Goal: Task Accomplishment & Management: Use online tool/utility

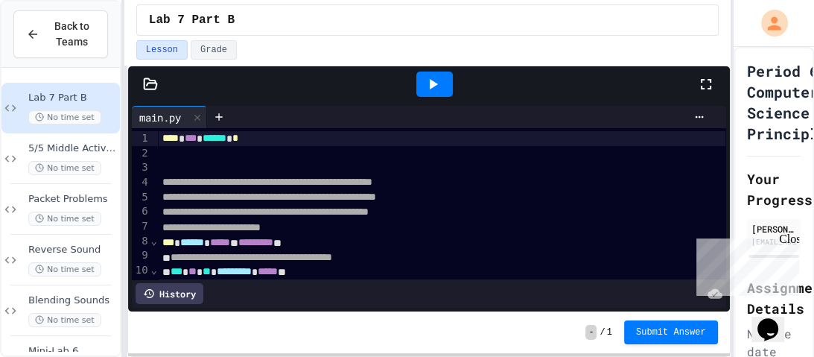
click at [704, 82] on icon at bounding box center [706, 84] width 18 height 18
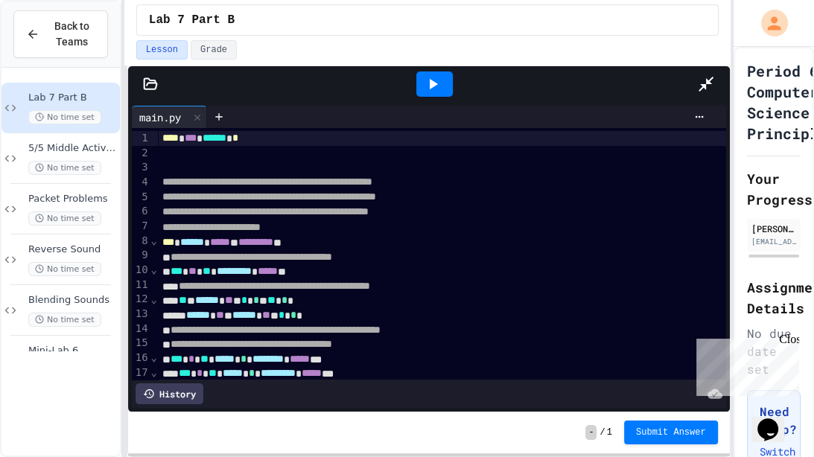
scroll to position [1, 0]
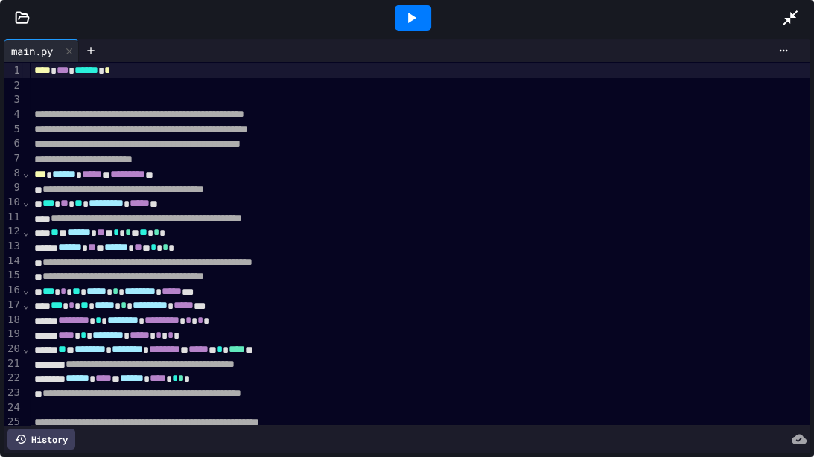
click at [24, 13] on icon at bounding box center [22, 17] width 13 height 10
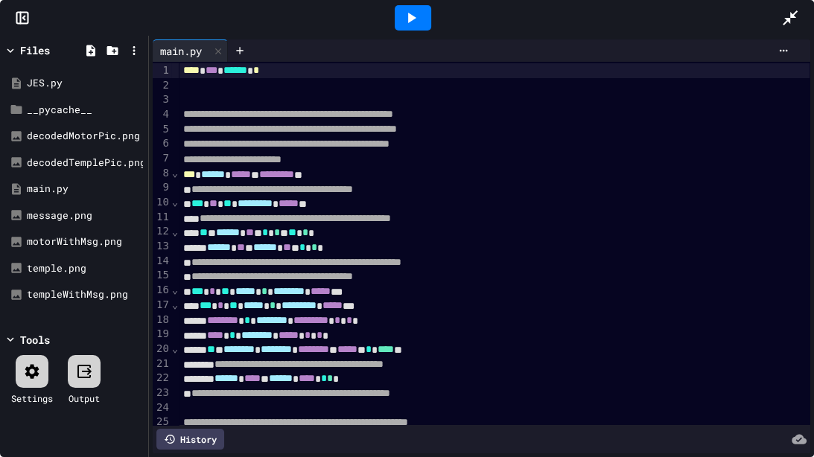
click at [802, 7] on div at bounding box center [797, 18] width 33 height 40
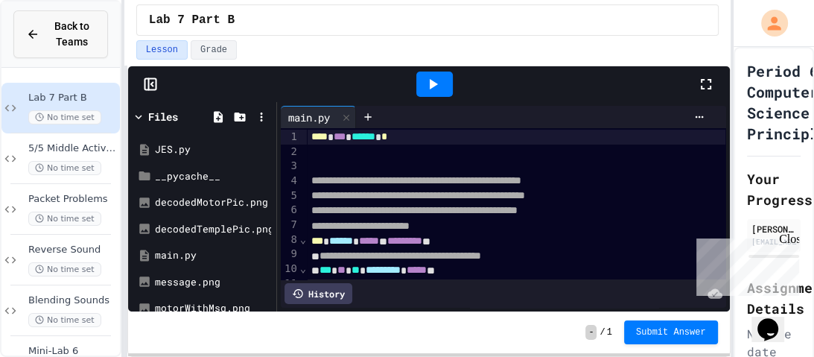
click at [51, 33] on span "Back to Teams" at bounding box center [71, 34] width 47 height 31
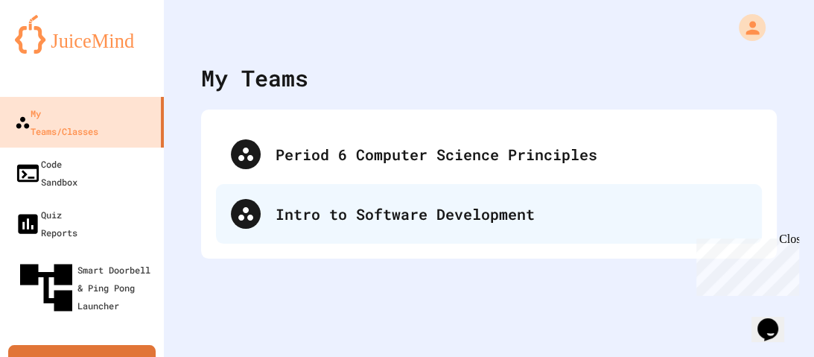
click at [314, 221] on div "Intro to Software Development" at bounding box center [512, 214] width 472 height 22
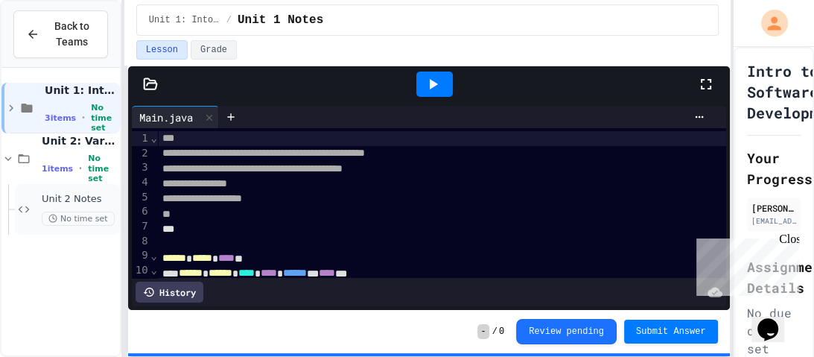
click at [39, 194] on div "Unit 2 Notes No time set" at bounding box center [67, 209] width 105 height 51
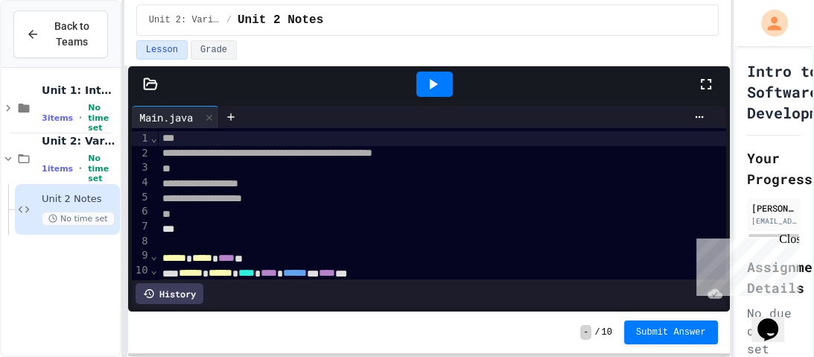
click at [699, 85] on icon at bounding box center [706, 84] width 18 height 18
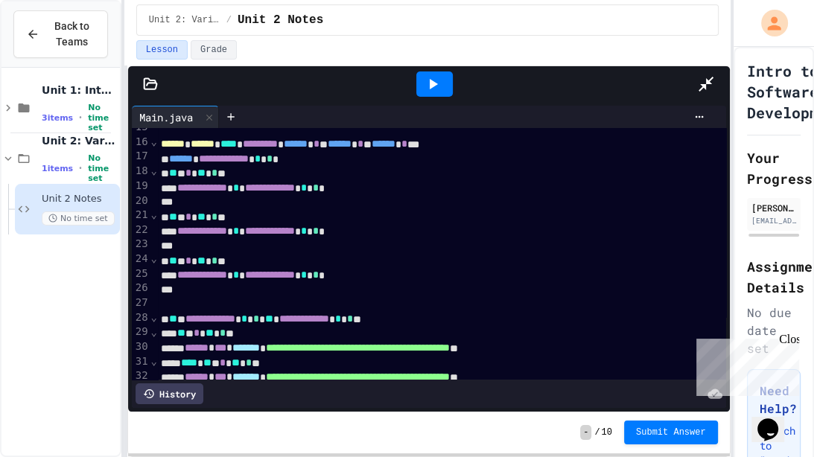
scroll to position [28, 1]
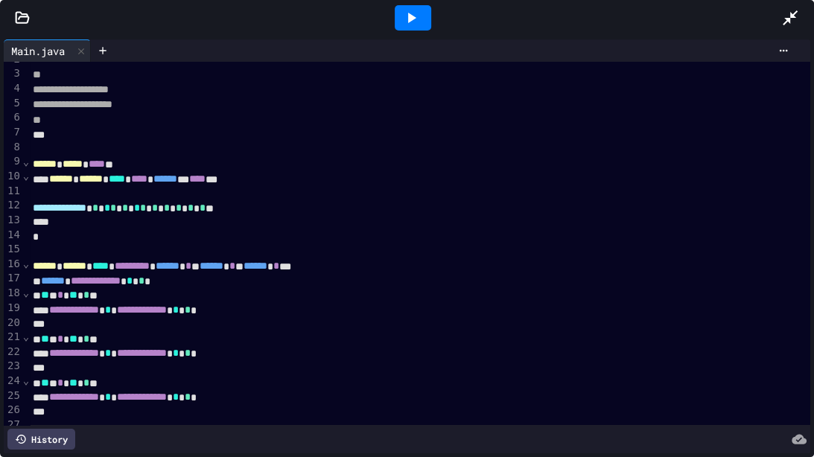
click at [25, 264] on span "⌄" at bounding box center [25, 264] width 7 height 12
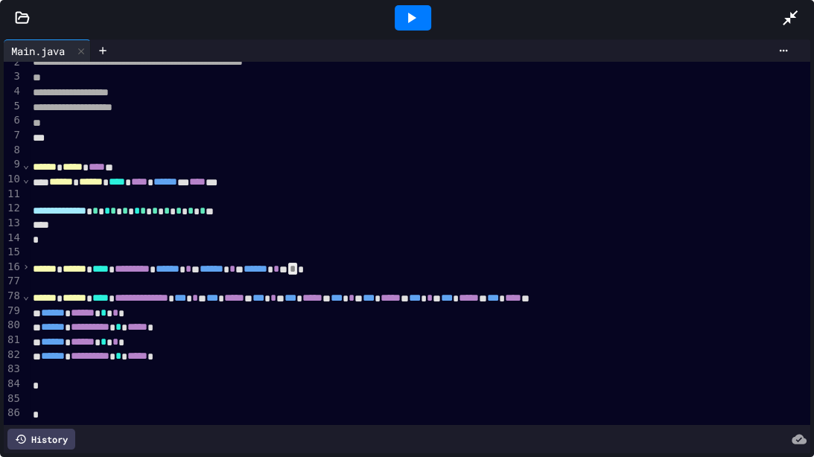
scroll to position [22, 1]
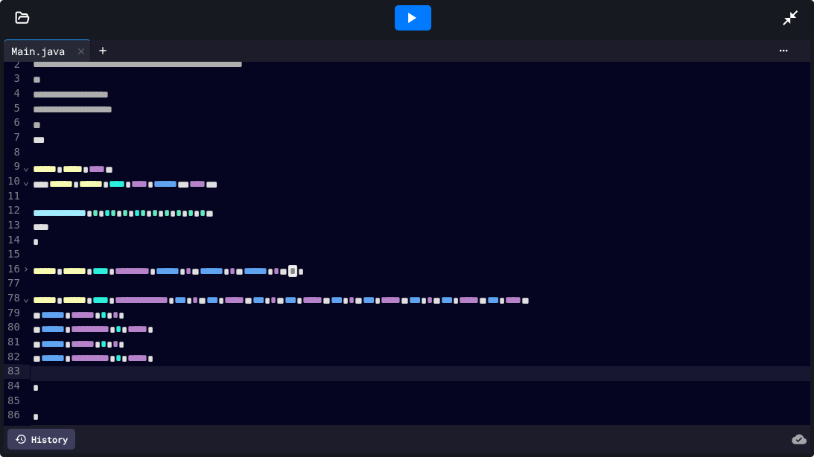
click at [116, 210] on span "*" at bounding box center [113, 213] width 6 height 10
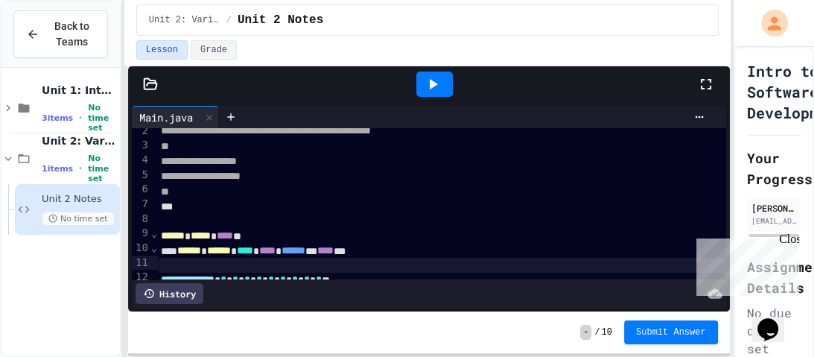
click at [707, 82] on icon at bounding box center [706, 84] width 18 height 18
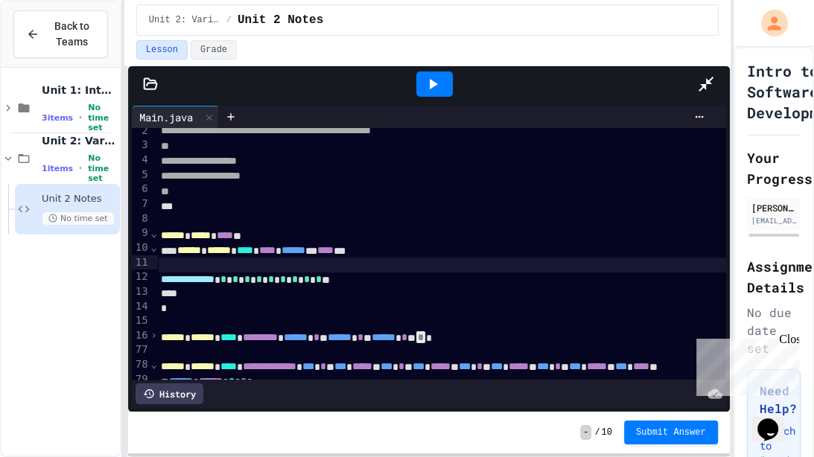
scroll to position [22, 3]
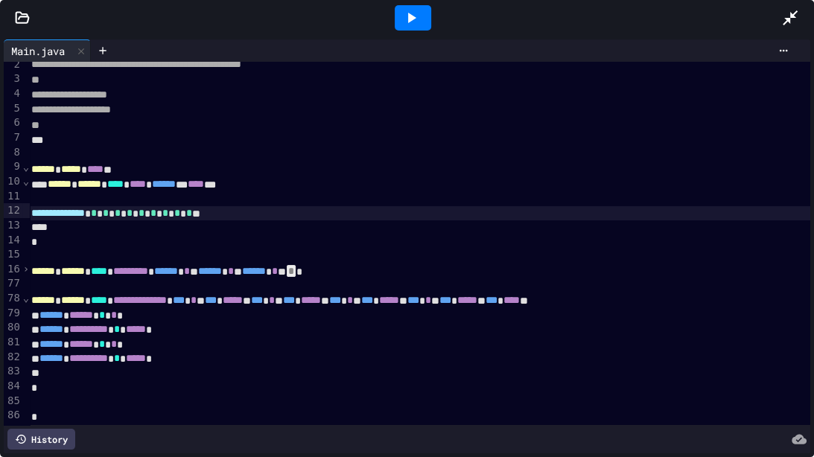
click at [217, 295] on span "***" at bounding box center [211, 300] width 12 height 10
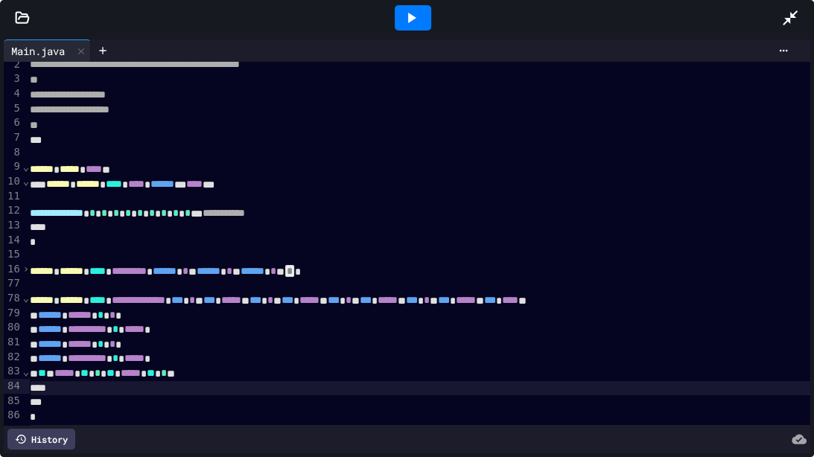
click at [28, 356] on span "⌄" at bounding box center [25, 372] width 7 height 12
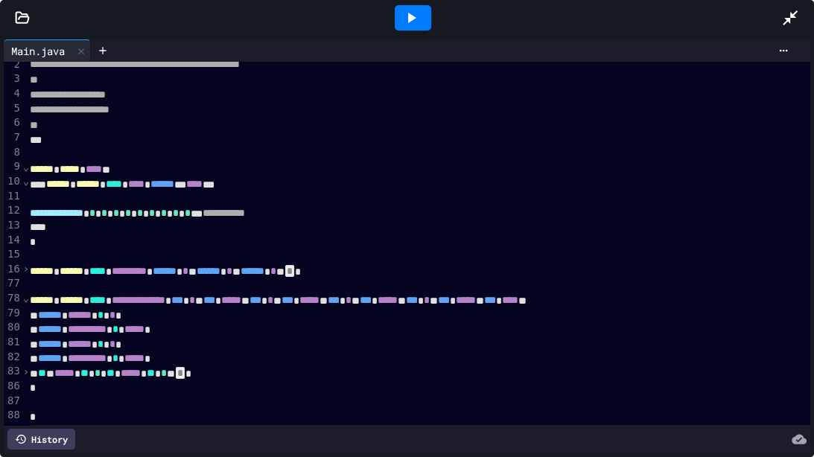
click at [141, 356] on span "*****" at bounding box center [131, 373] width 20 height 10
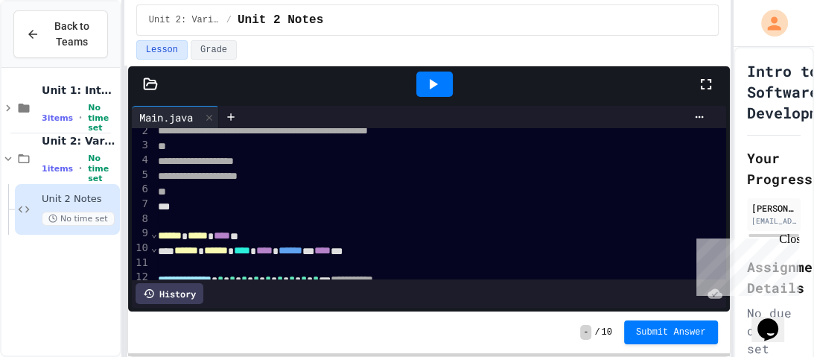
click at [709, 77] on icon at bounding box center [706, 84] width 18 height 18
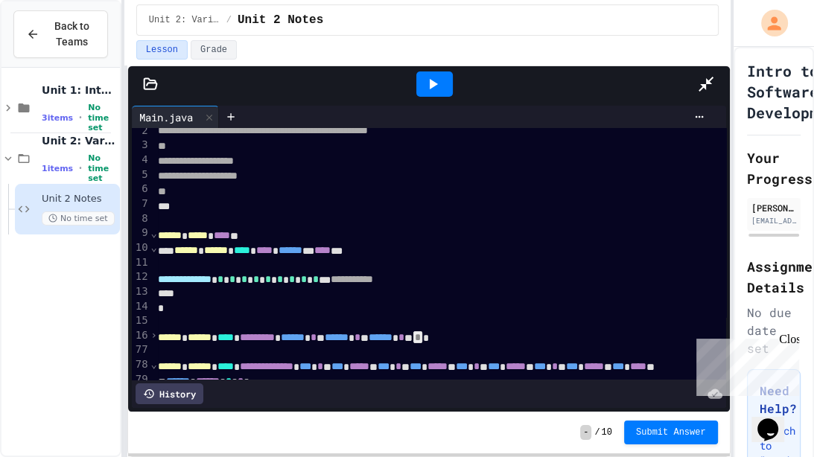
scroll to position [37, 4]
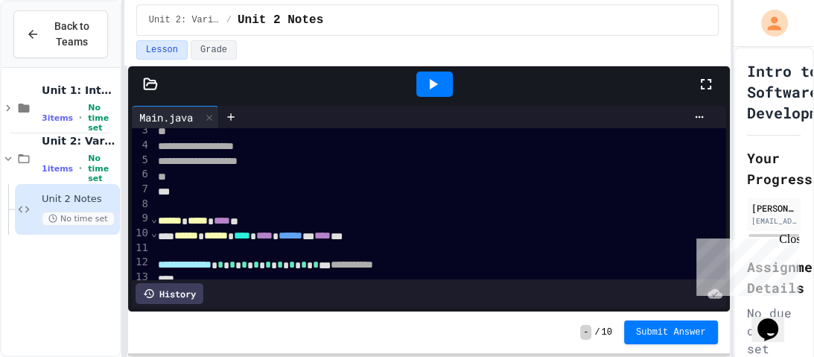
click at [703, 73] on div at bounding box center [713, 84] width 33 height 40
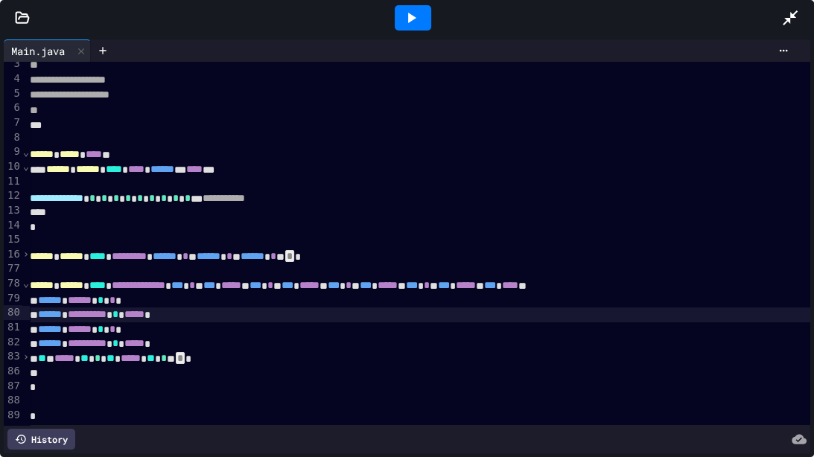
click at [27, 355] on span "›" at bounding box center [25, 357] width 7 height 12
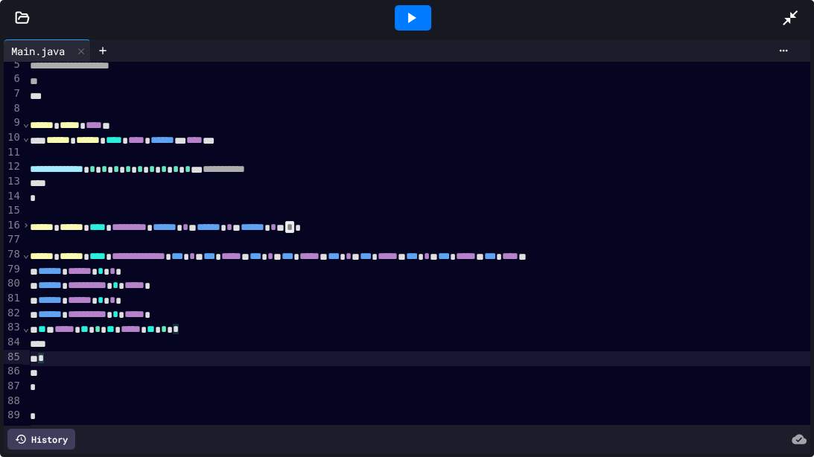
click at [25, 326] on span "⌄" at bounding box center [25, 328] width 7 height 12
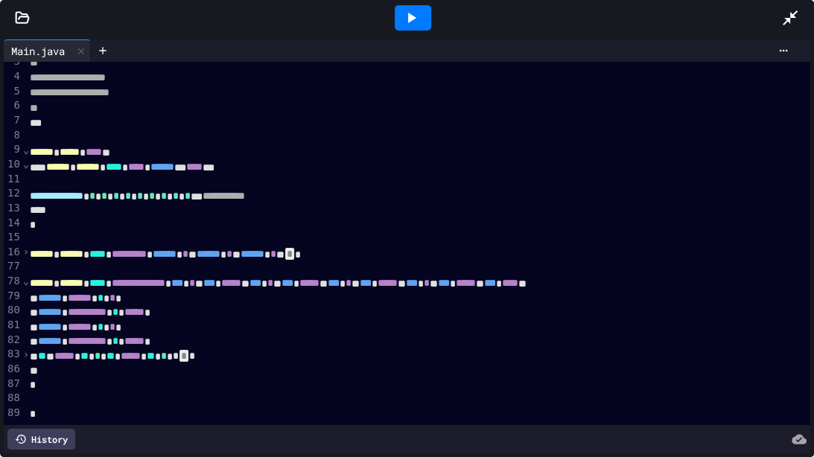
scroll to position [37, 4]
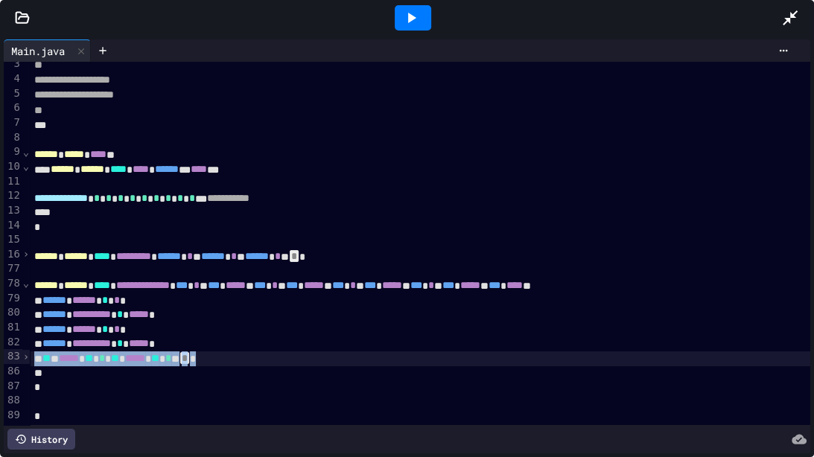
drag, startPoint x: 273, startPoint y: 361, endPoint x: 25, endPoint y: 358, distance: 248.1
click at [25, 356] on div "**********" at bounding box center [407, 244] width 807 height 364
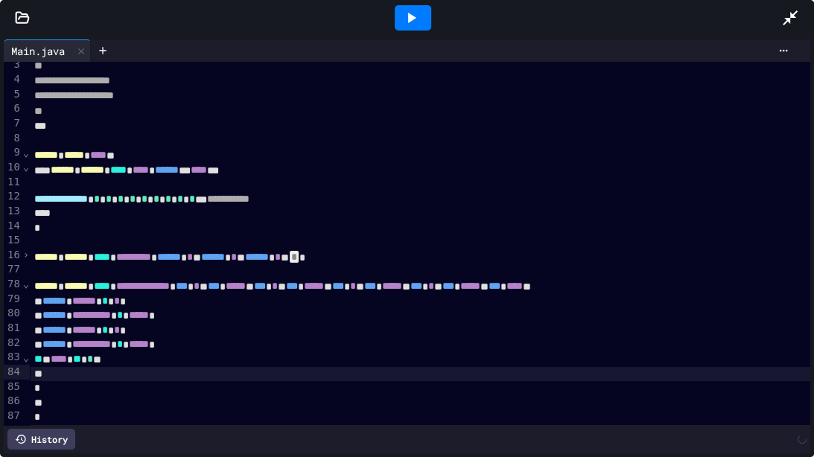
click at [24, 356] on span "⌄" at bounding box center [25, 358] width 7 height 12
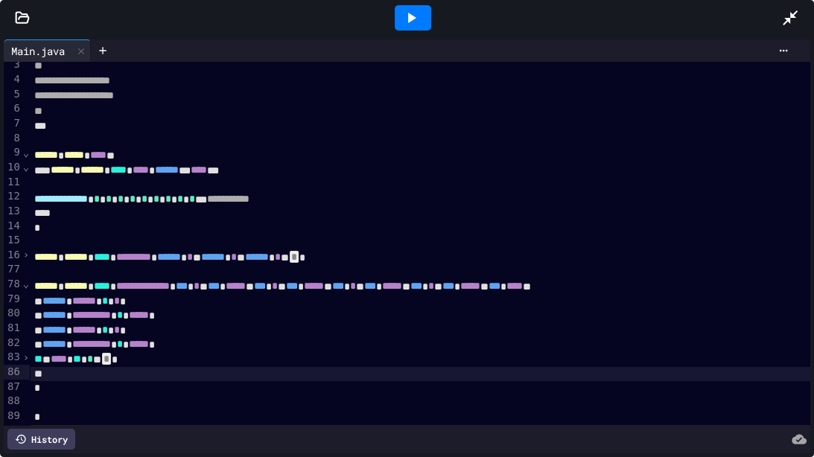
click at [26, 356] on span "›" at bounding box center [25, 358] width 7 height 12
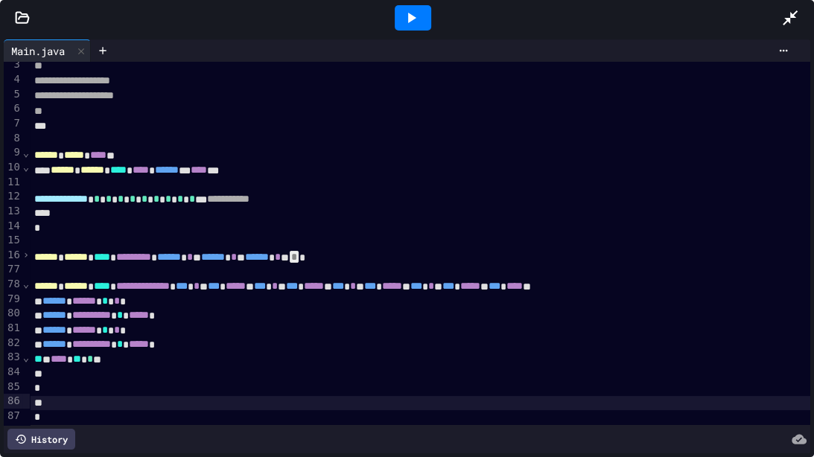
scroll to position [66, 0]
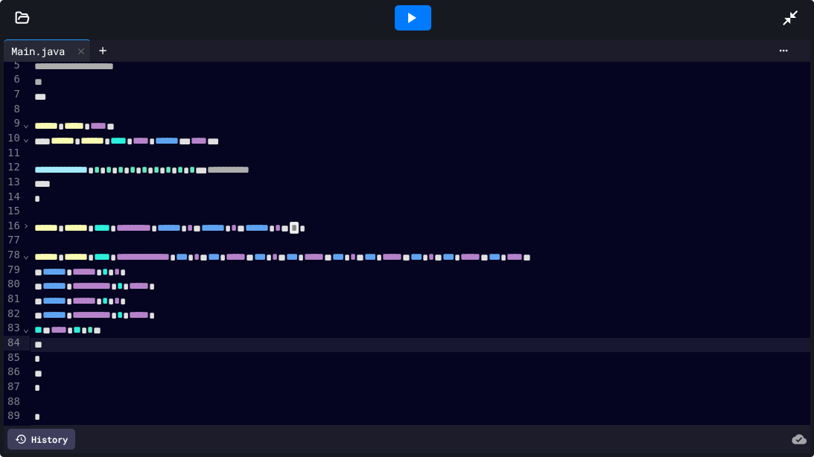
click at [25, 329] on span "⌄" at bounding box center [25, 329] width 7 height 12
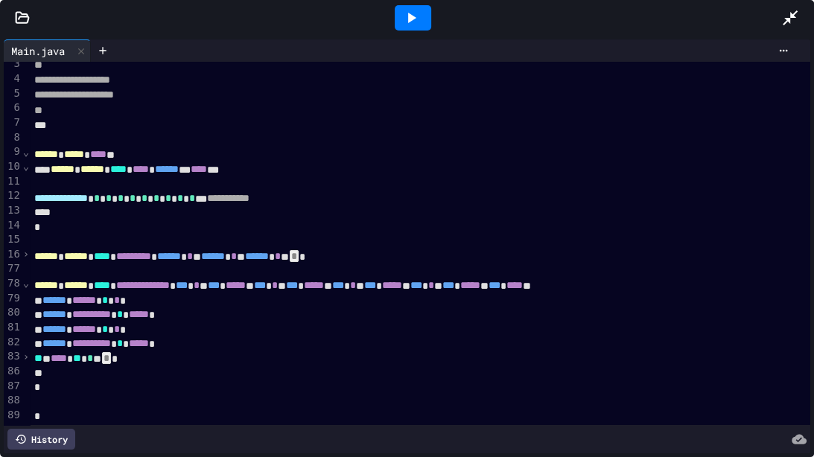
click at [28, 355] on span "›" at bounding box center [25, 357] width 7 height 12
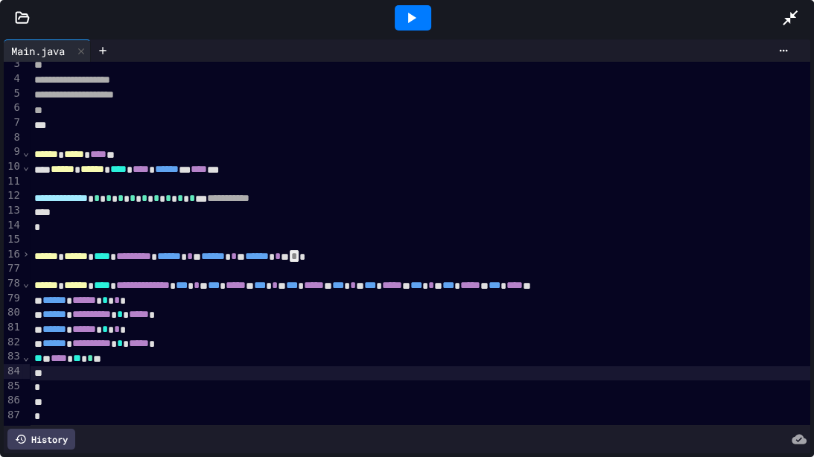
scroll to position [66, 0]
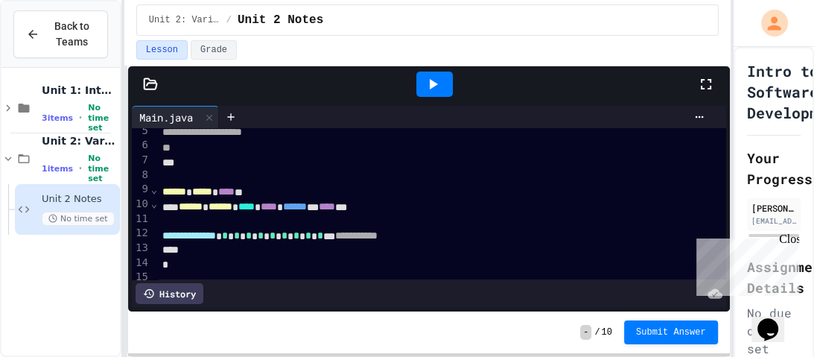
click at [700, 82] on icon at bounding box center [706, 84] width 18 height 18
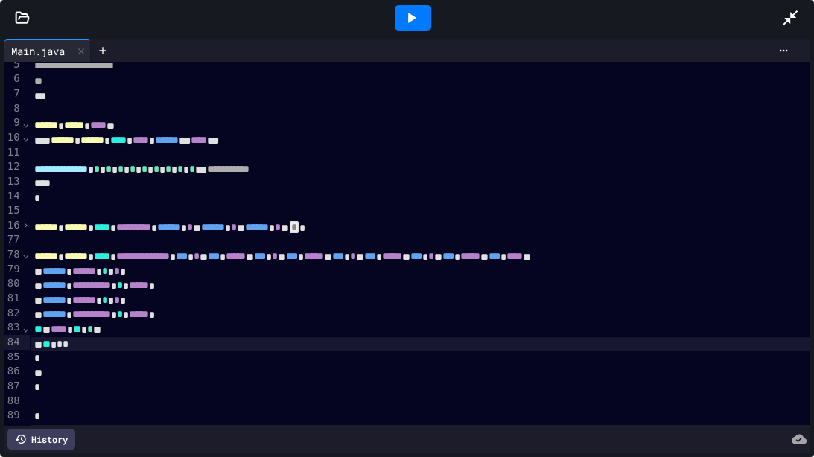
click at [69, 342] on span "*" at bounding box center [66, 344] width 6 height 10
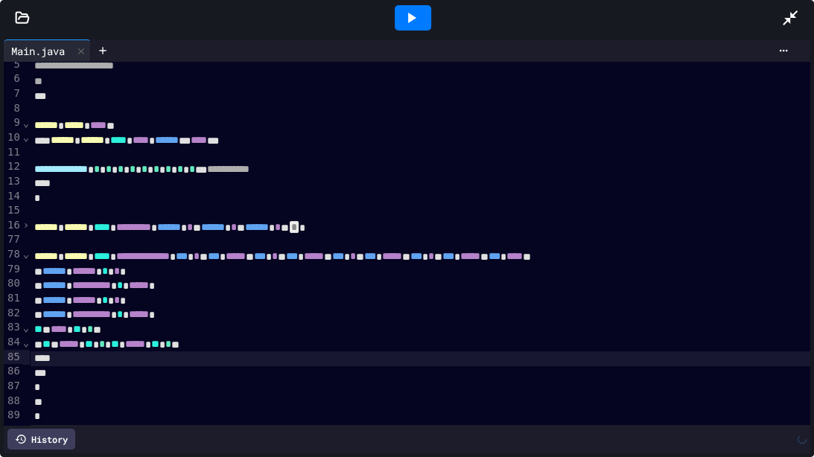
click at [27, 340] on span "⌄" at bounding box center [25, 343] width 7 height 12
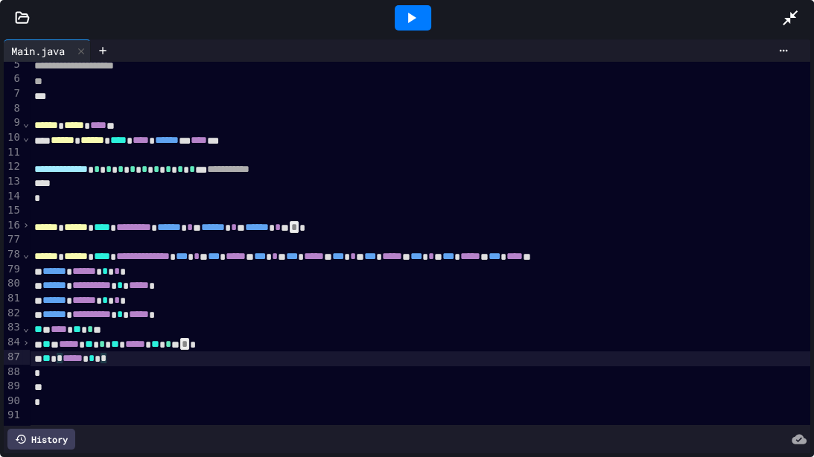
click at [93, 343] on span "**" at bounding box center [89, 344] width 8 height 10
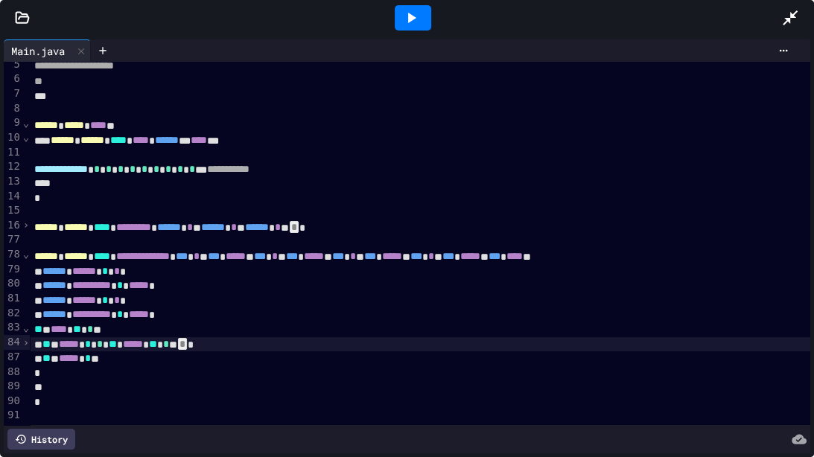
click at [157, 343] on span "**" at bounding box center [153, 344] width 8 height 10
click at [91, 356] on span "*" at bounding box center [88, 358] width 6 height 10
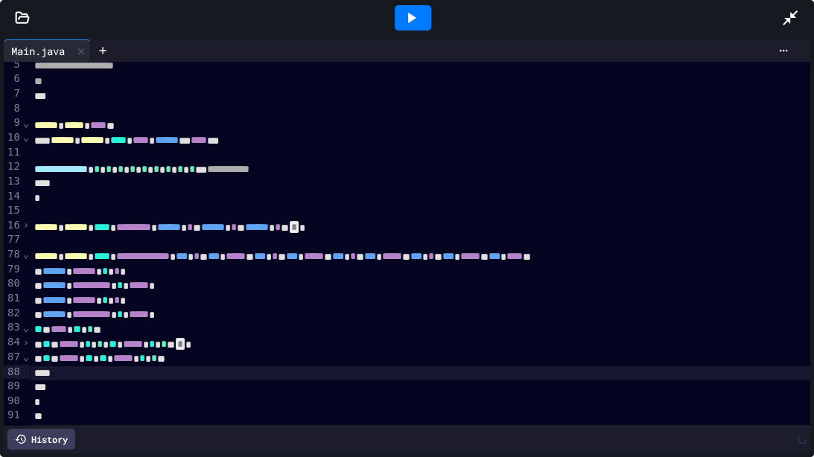
click at [27, 356] on span "⌄" at bounding box center [25, 357] width 7 height 12
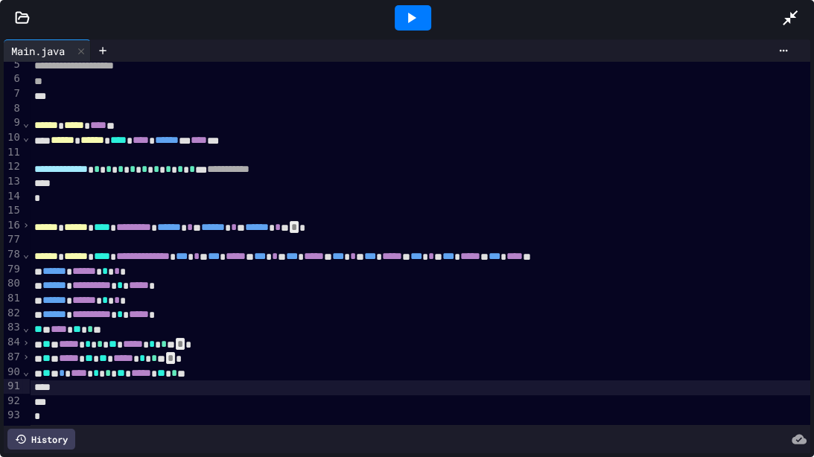
click at [22, 356] on span "⌄" at bounding box center [25, 372] width 7 height 12
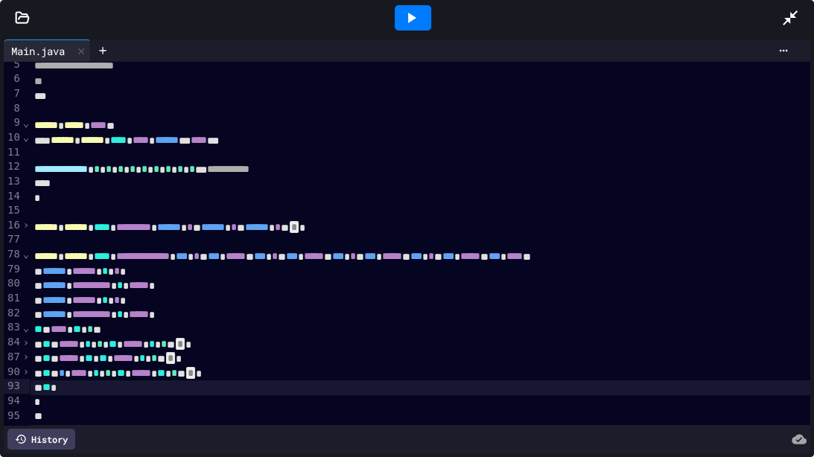
click at [87, 356] on span "****" at bounding box center [79, 373] width 16 height 10
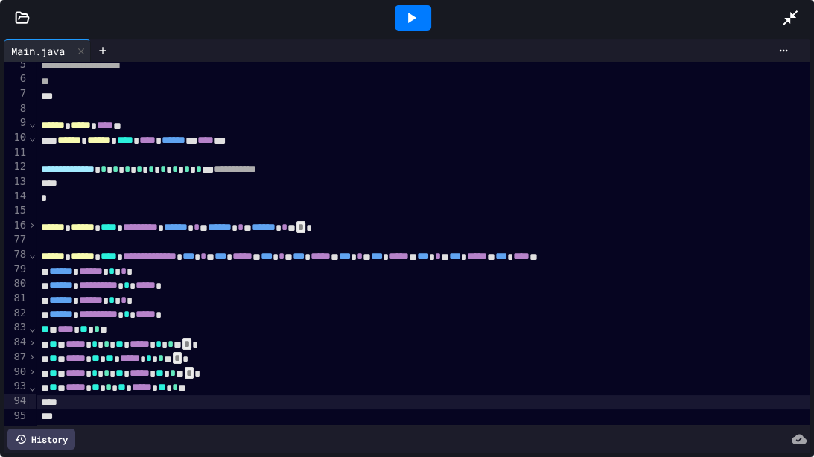
click at [34, 356] on span "⌄" at bounding box center [31, 387] width 7 height 12
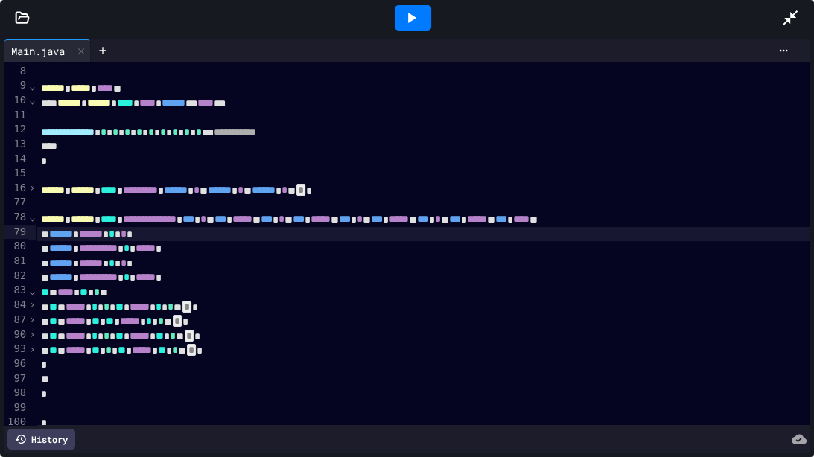
scroll to position [106, 0]
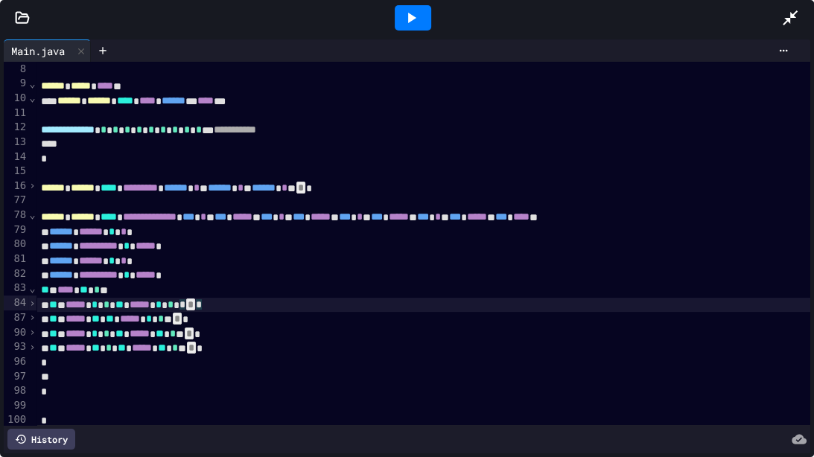
click at [195, 302] on span "*" at bounding box center [190, 305] width 9 height 12
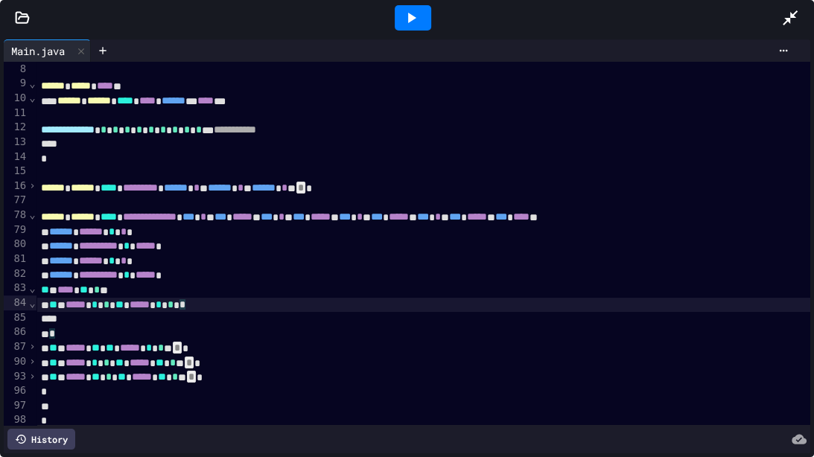
click at [29, 302] on span "⌄" at bounding box center [31, 303] width 7 height 12
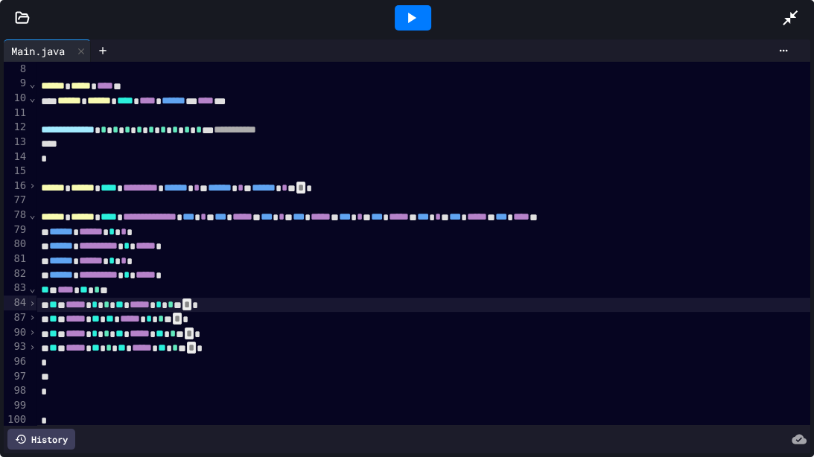
click at [31, 302] on span "›" at bounding box center [31, 303] width 7 height 12
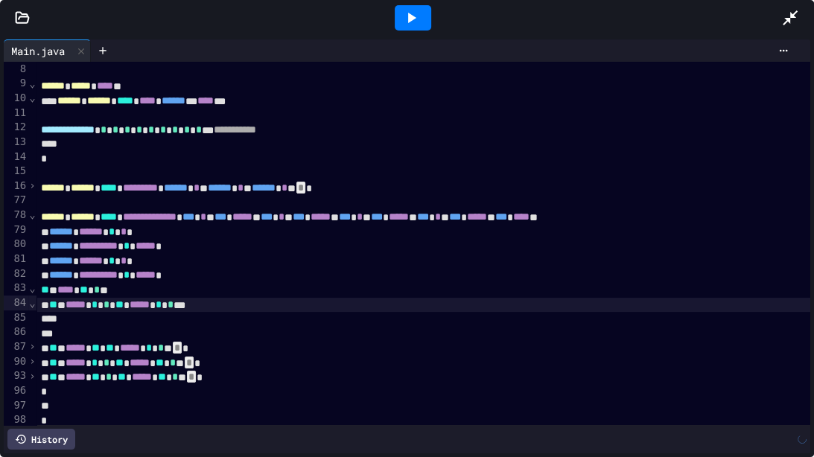
click at [31, 302] on span "⌄" at bounding box center [31, 303] width 7 height 12
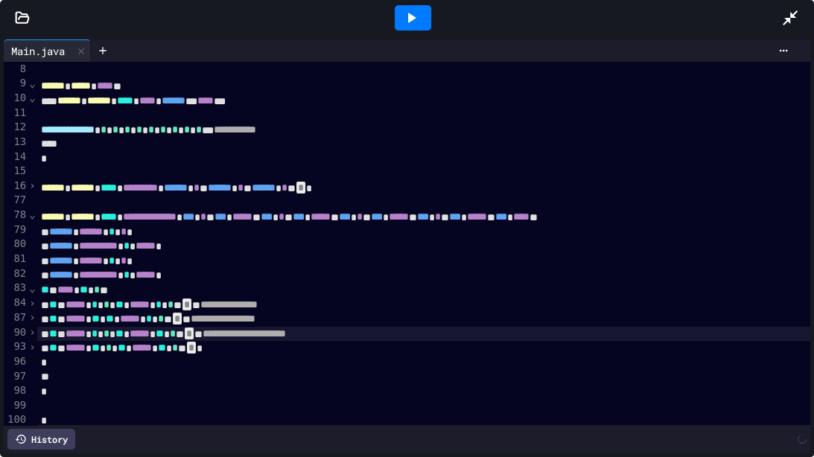
click at [256, 318] on span "**********" at bounding box center [223, 319] width 65 height 10
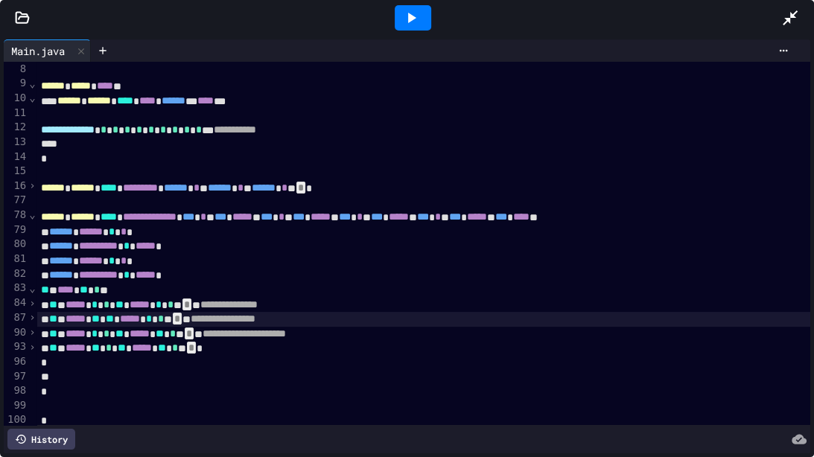
click at [258, 300] on span "**********" at bounding box center [228, 304] width 57 height 10
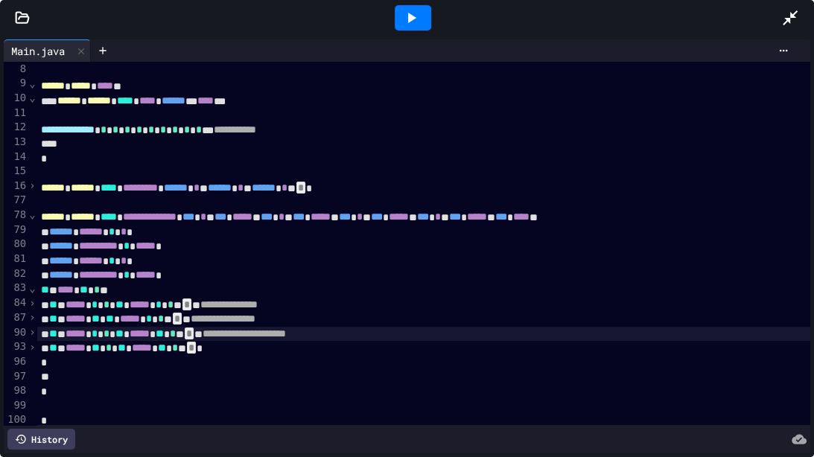
click at [284, 333] on span "**********" at bounding box center [244, 334] width 83 height 10
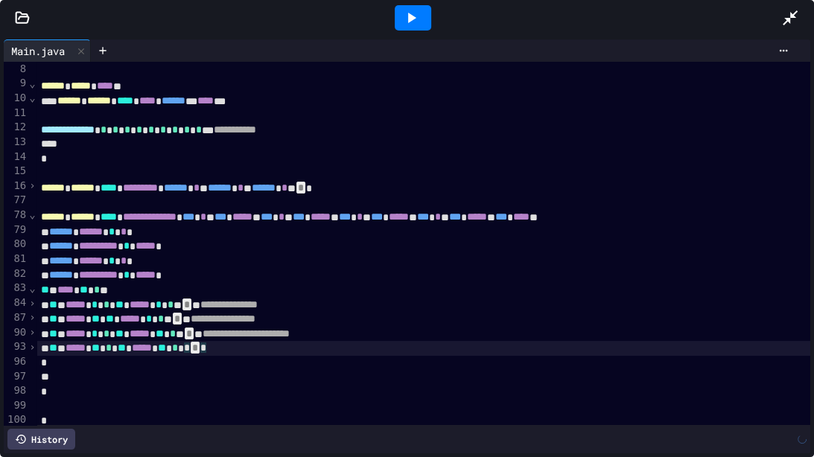
click at [177, 215] on span "**********" at bounding box center [150, 217] width 54 height 10
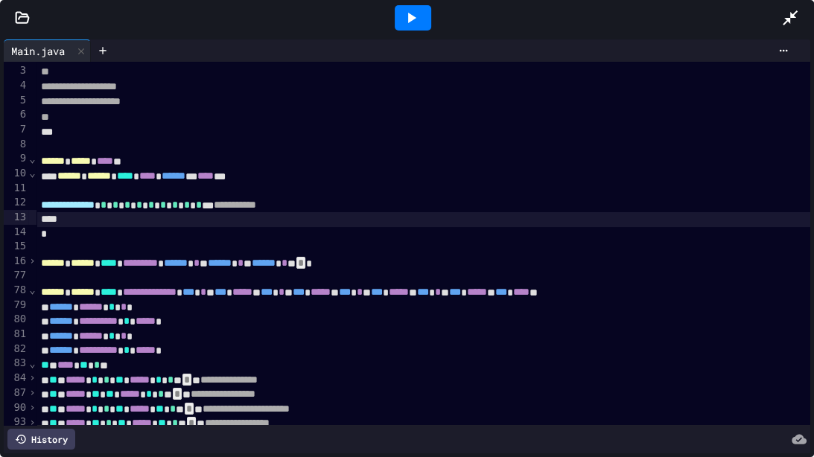
scroll to position [31, 0]
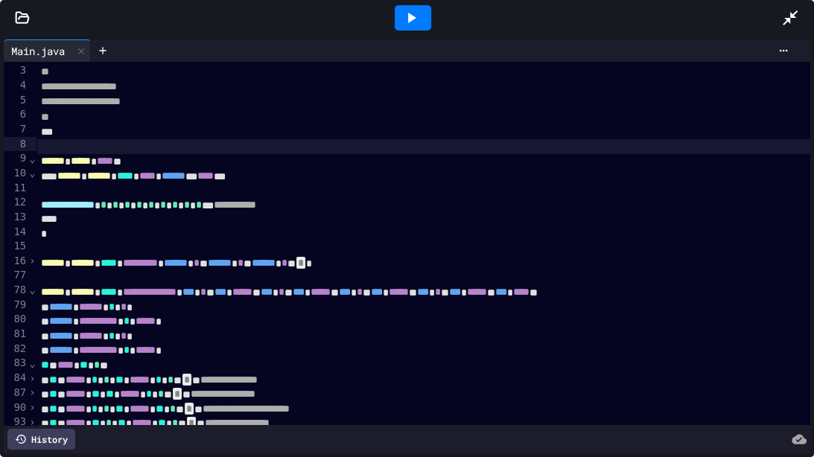
click at [121, 96] on span "**********" at bounding box center [81, 101] width 80 height 10
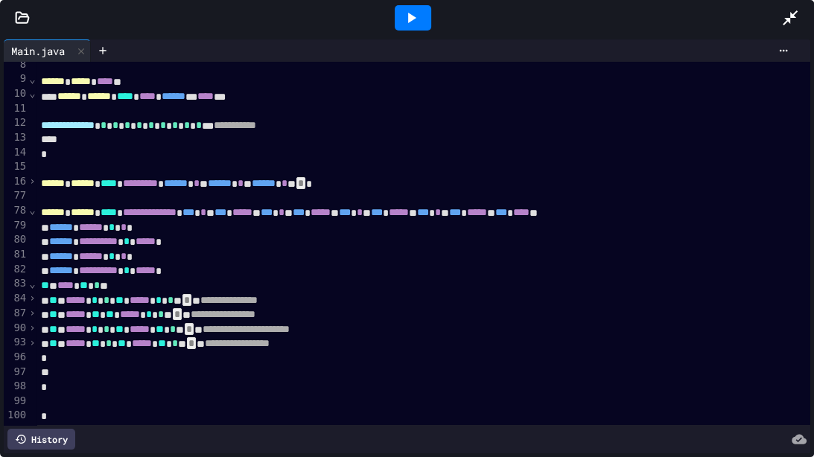
scroll to position [110, 1]
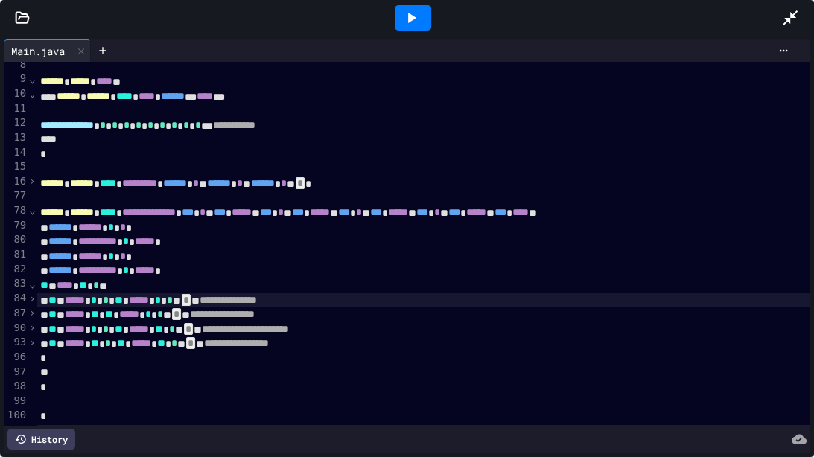
click at [257, 301] on span "**********" at bounding box center [228, 300] width 57 height 10
click at [255, 309] on span "**********" at bounding box center [222, 314] width 65 height 10
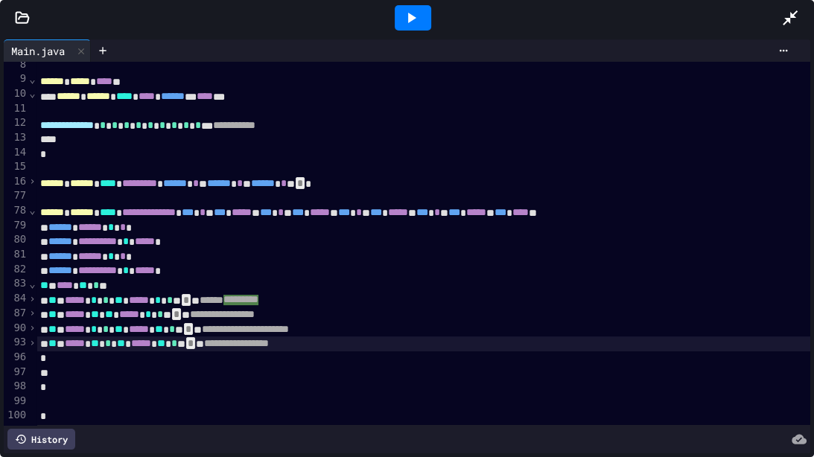
click at [269, 341] on span "**********" at bounding box center [236, 343] width 65 height 10
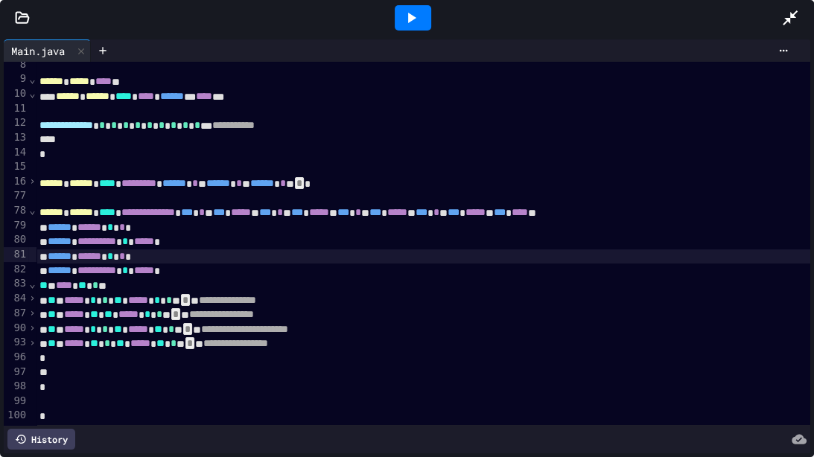
scroll to position [110, 2]
click at [418, 16] on icon at bounding box center [411, 18] width 18 height 18
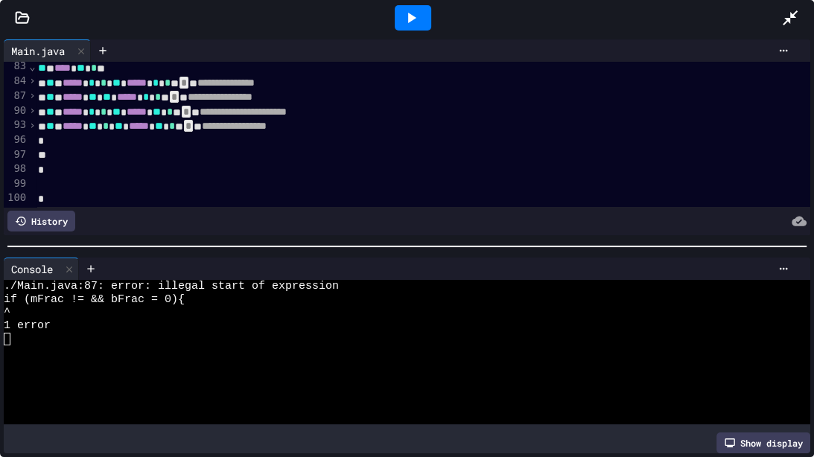
scroll to position [327, 3]
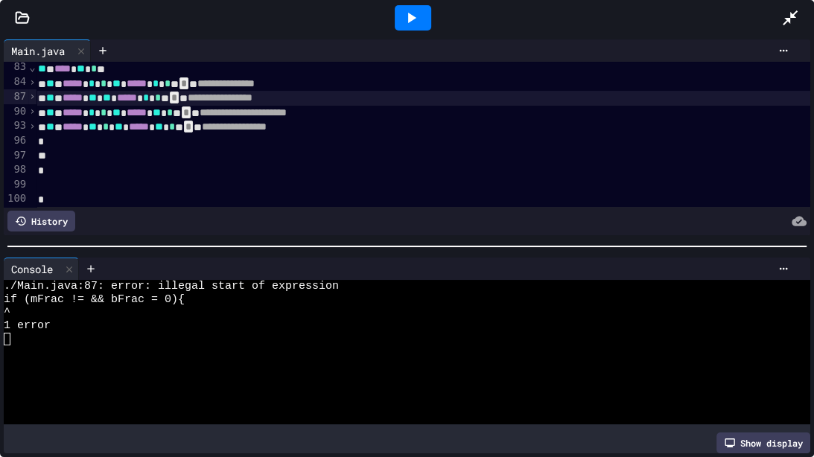
click at [413, 13] on icon at bounding box center [411, 18] width 18 height 18
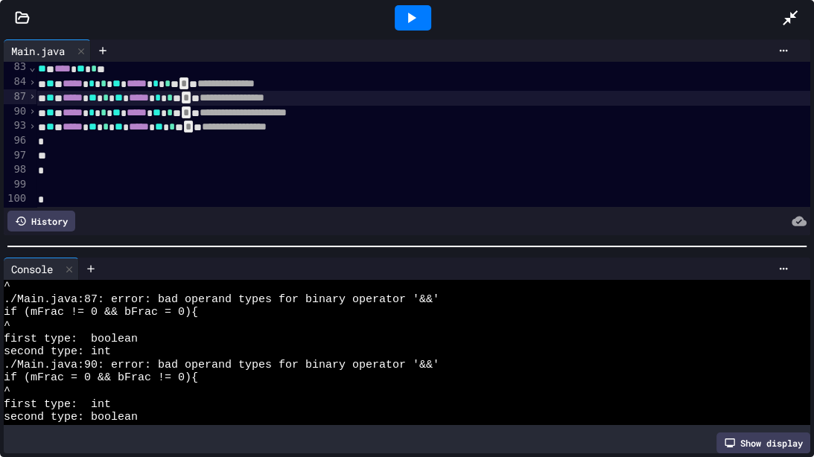
scroll to position [0, 0]
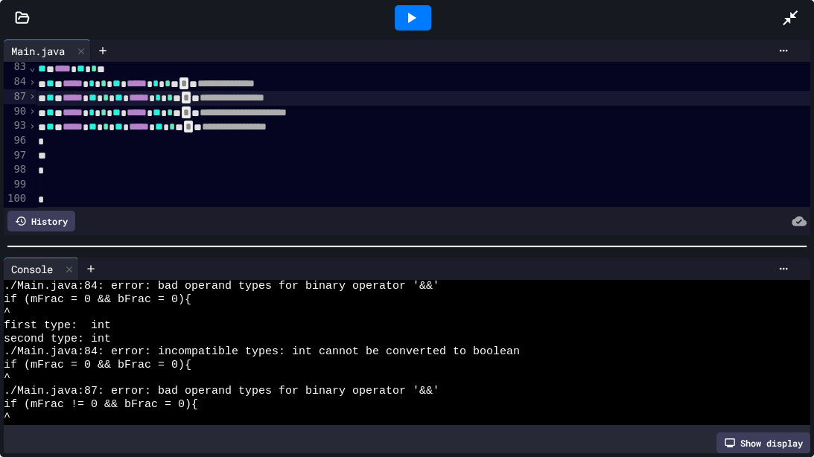
click at [170, 251] on div at bounding box center [407, 246] width 814 height 15
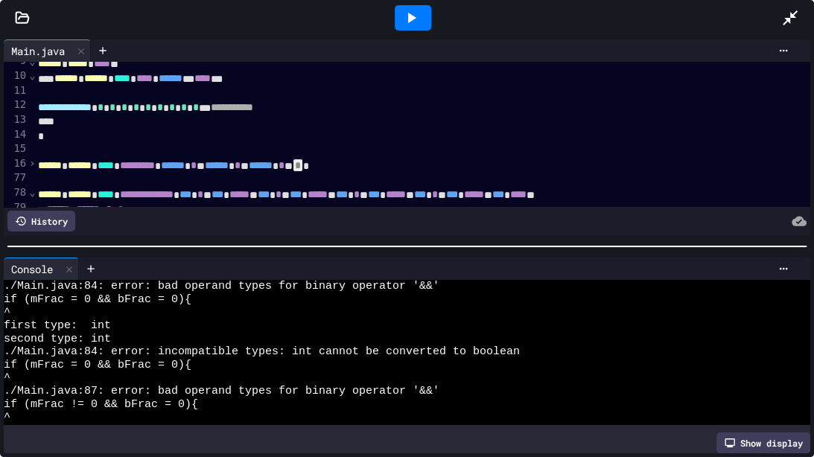
click at [136, 356] on div "**********" at bounding box center [407, 247] width 814 height 422
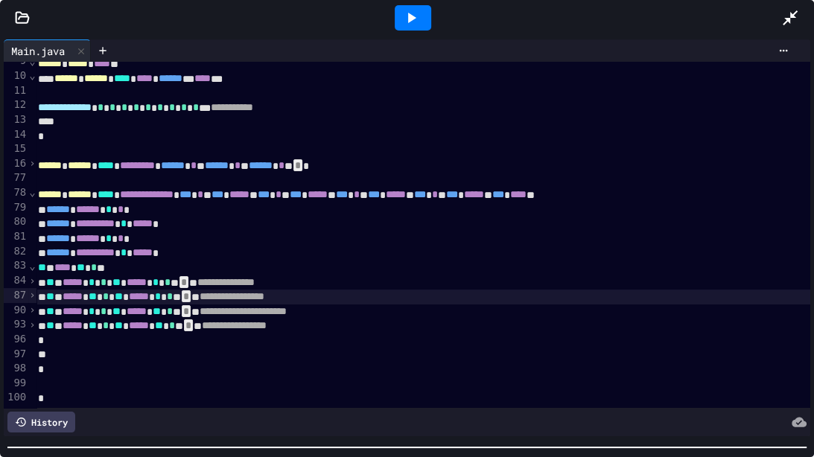
scroll to position [131, 0]
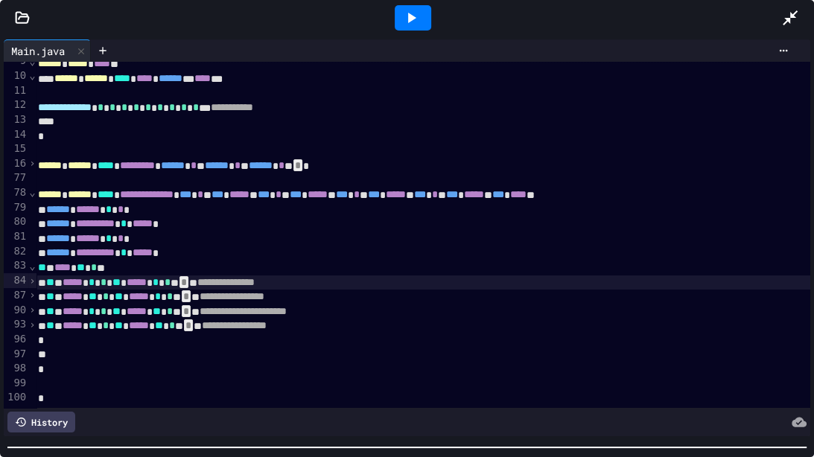
click at [95, 279] on span "*" at bounding box center [92, 282] width 6 height 10
click at [161, 282] on span "*" at bounding box center [158, 282] width 6 height 10
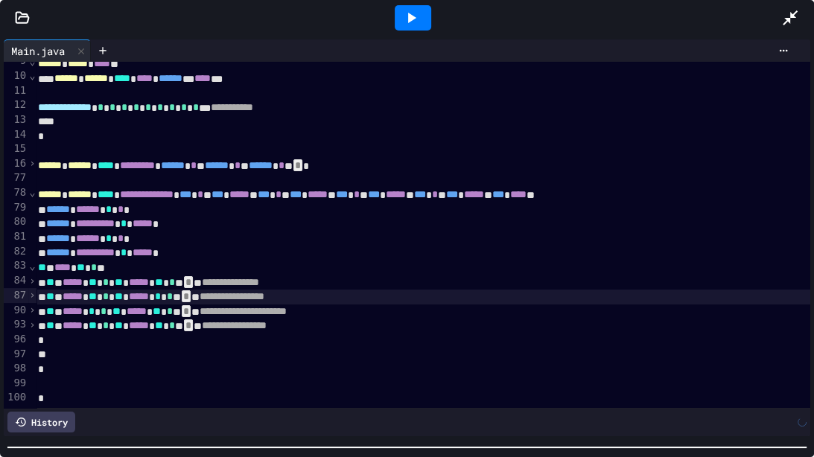
click at [161, 298] on span "*" at bounding box center [158, 296] width 6 height 10
click at [95, 311] on span "*" at bounding box center [92, 311] width 6 height 10
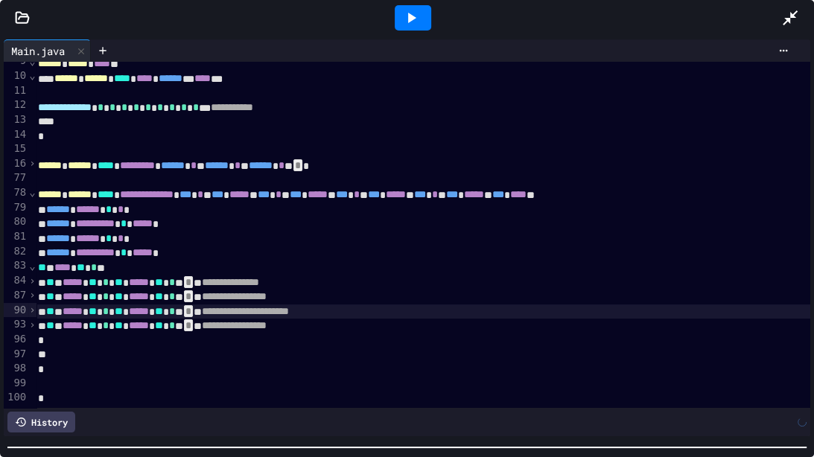
click at [410, 19] on icon at bounding box center [412, 18] width 8 height 10
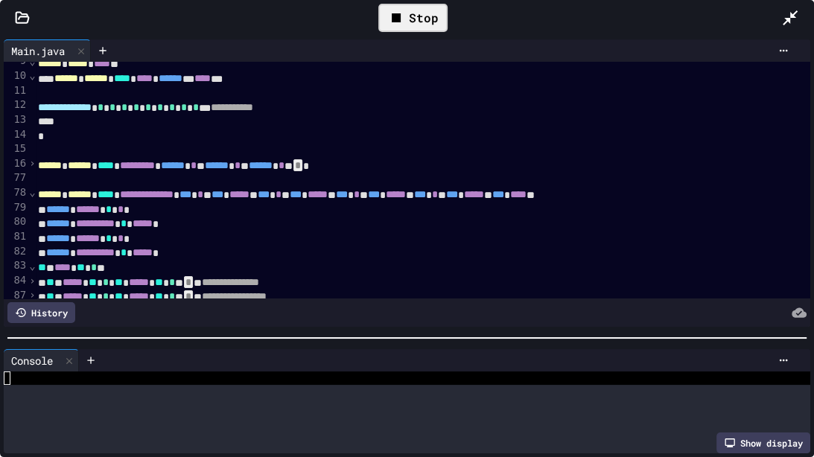
click at [236, 180] on div "**********" at bounding box center [407, 247] width 814 height 422
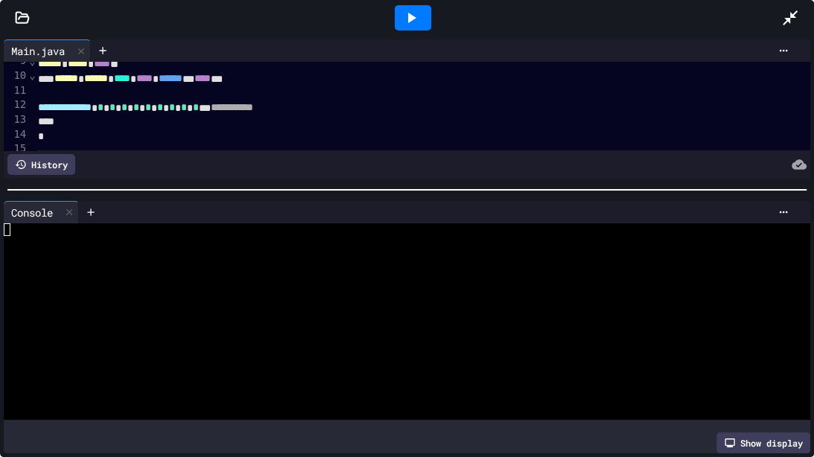
click at [229, 356] on div "**********" at bounding box center [407, 247] width 814 height 422
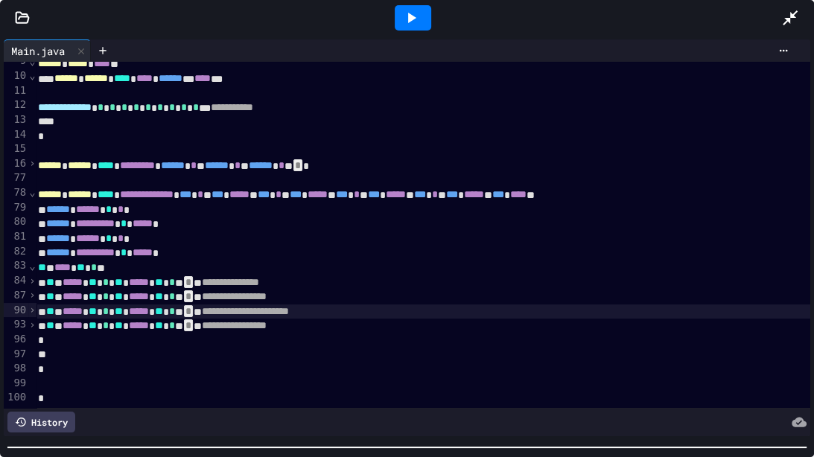
scroll to position [128, 3]
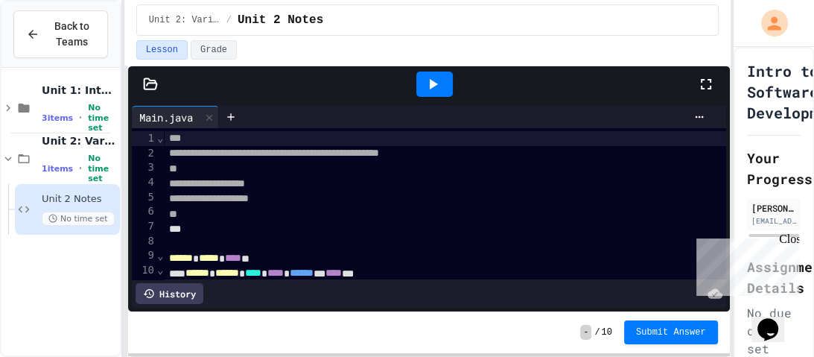
click at [707, 89] on icon at bounding box center [706, 84] width 18 height 18
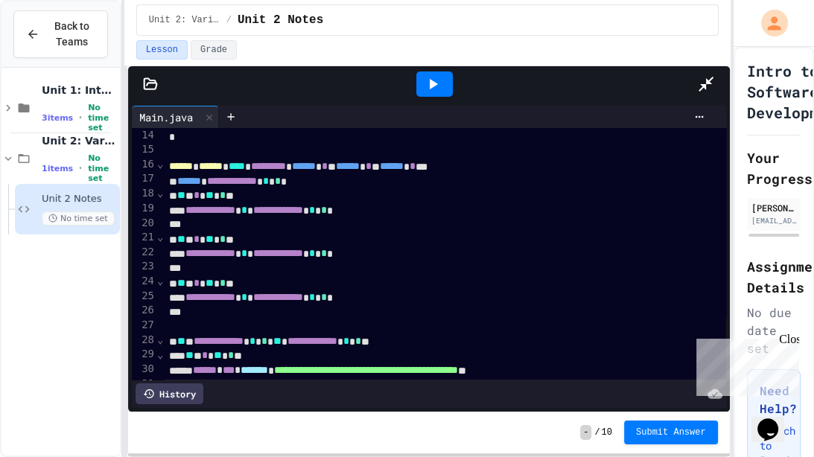
scroll to position [200, 0]
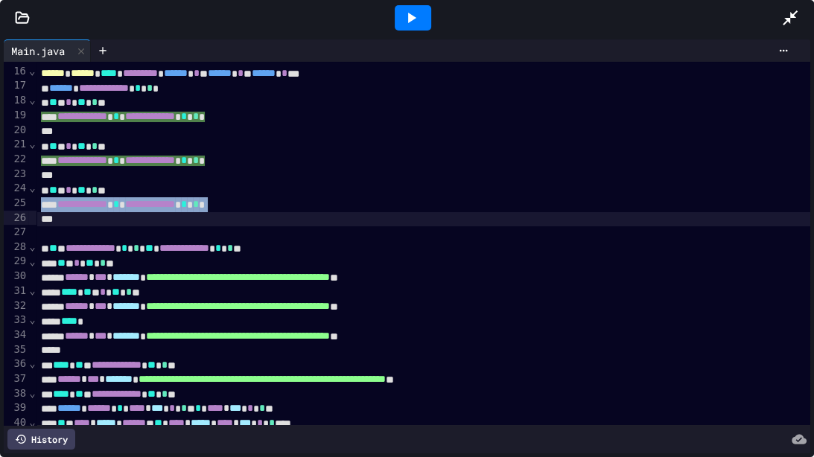
scroll to position [110, 1]
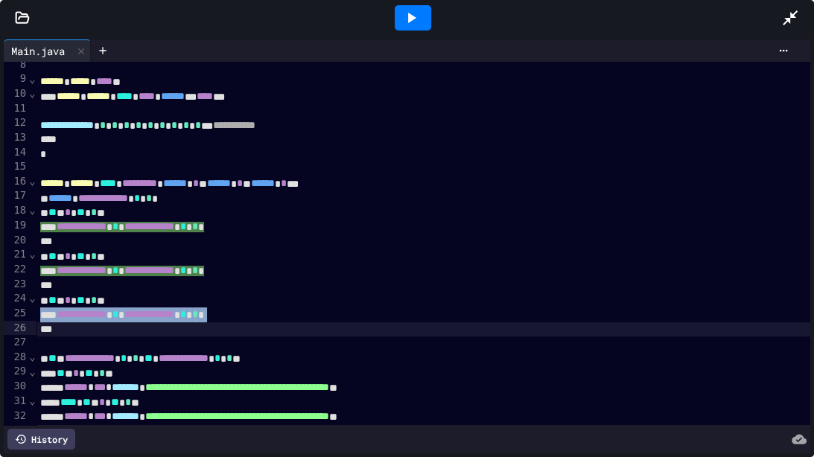
click at [63, 193] on span "******" at bounding box center [60, 198] width 24 height 10
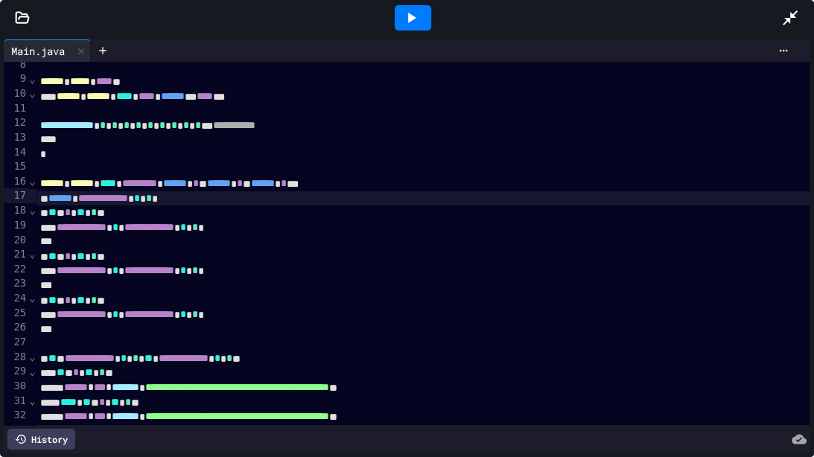
click at [34, 180] on span "⌄" at bounding box center [31, 181] width 7 height 12
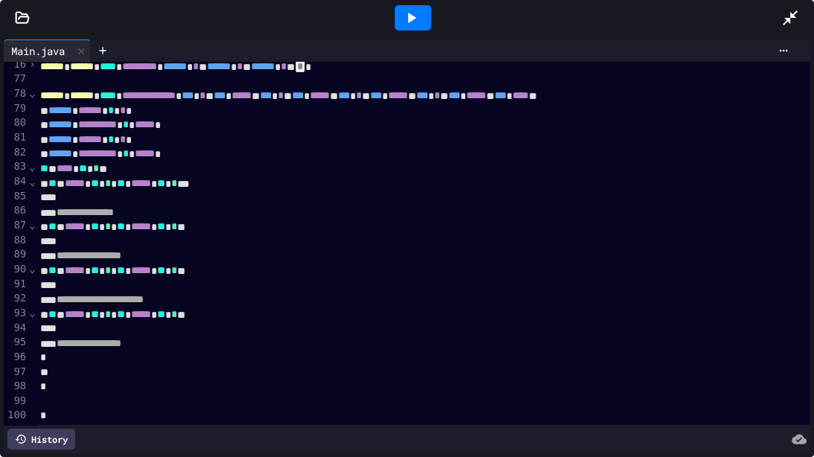
scroll to position [227, 1]
click at [84, 226] on span "*****" at bounding box center [74, 226] width 20 height 10
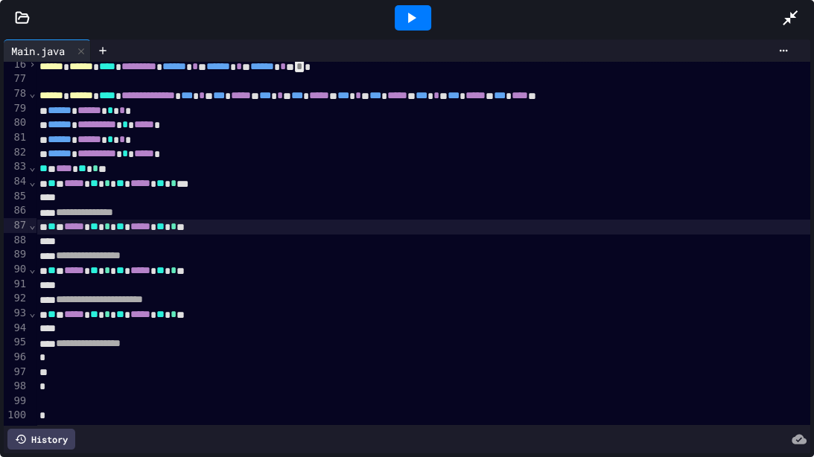
click at [84, 226] on span "*****" at bounding box center [74, 226] width 20 height 10
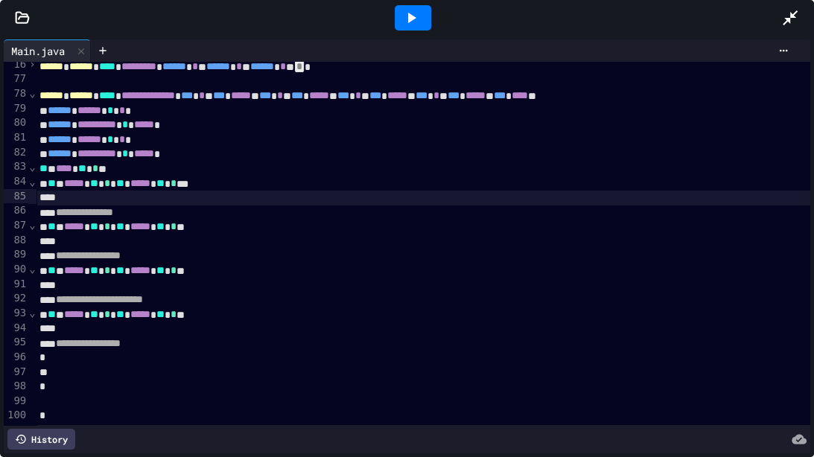
click at [35, 180] on span "⌄" at bounding box center [31, 182] width 7 height 12
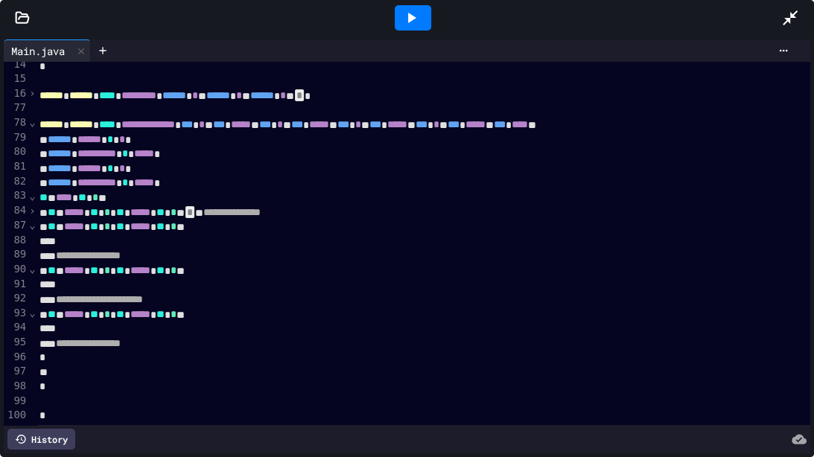
click at [34, 224] on span "⌄" at bounding box center [31, 225] width 7 height 12
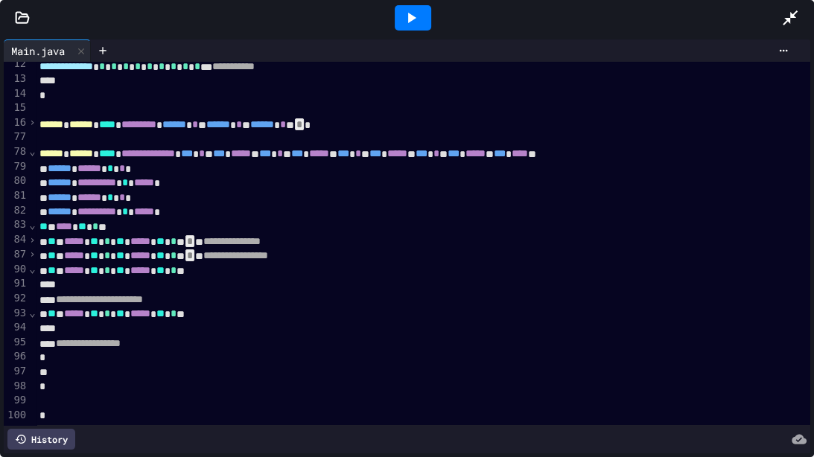
click at [31, 267] on span "⌄" at bounding box center [31, 269] width 7 height 12
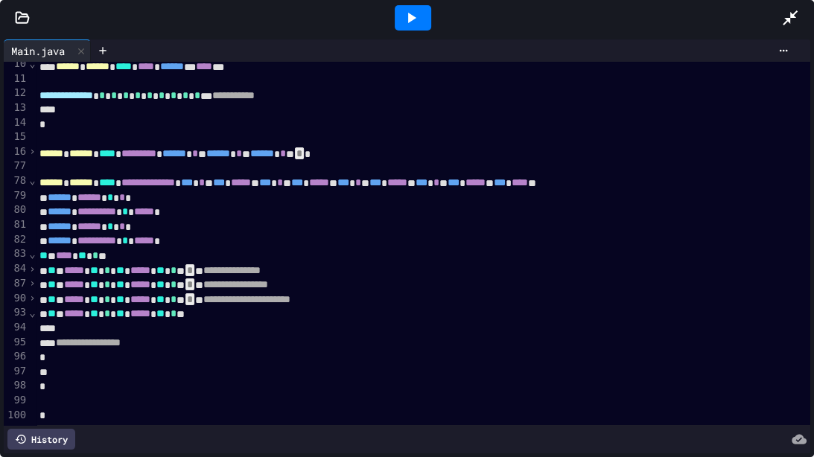
click at [32, 318] on span "⌄" at bounding box center [31, 313] width 7 height 12
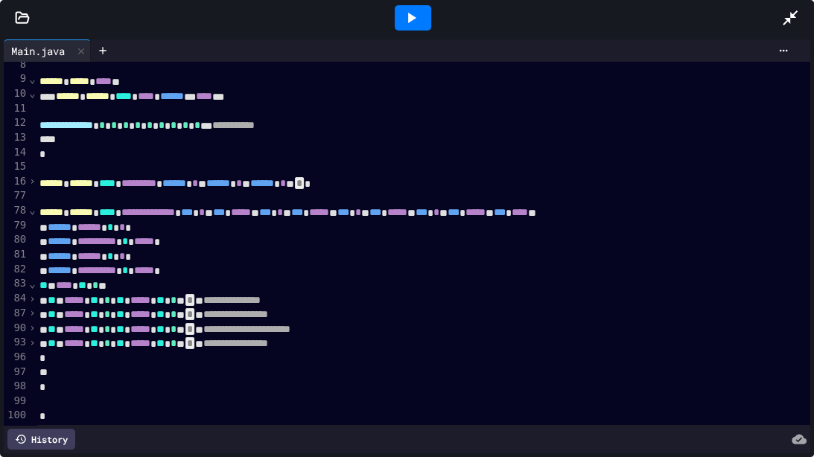
scroll to position [109, 1]
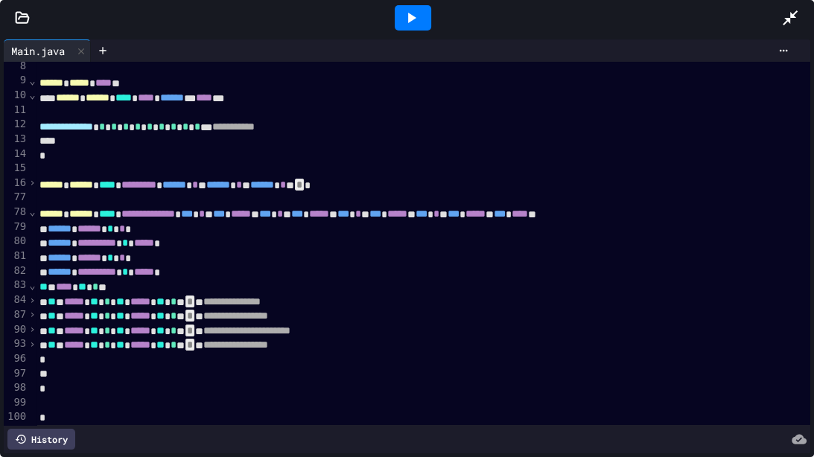
click at [32, 301] on span "›" at bounding box center [31, 300] width 7 height 12
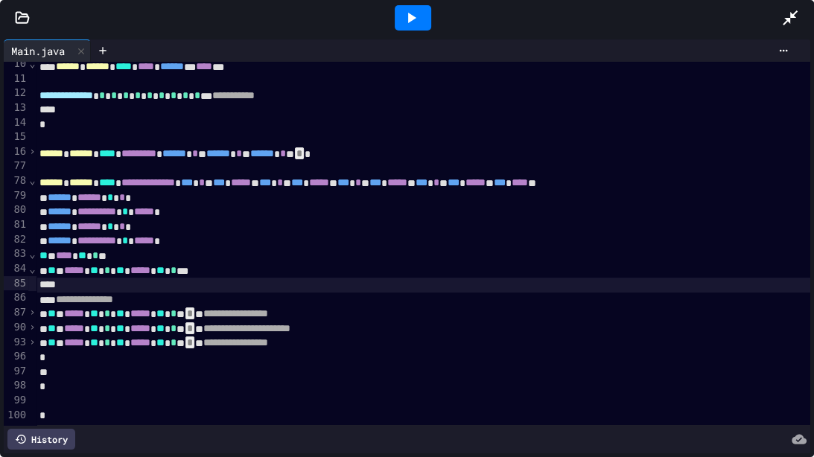
scroll to position [140, 1]
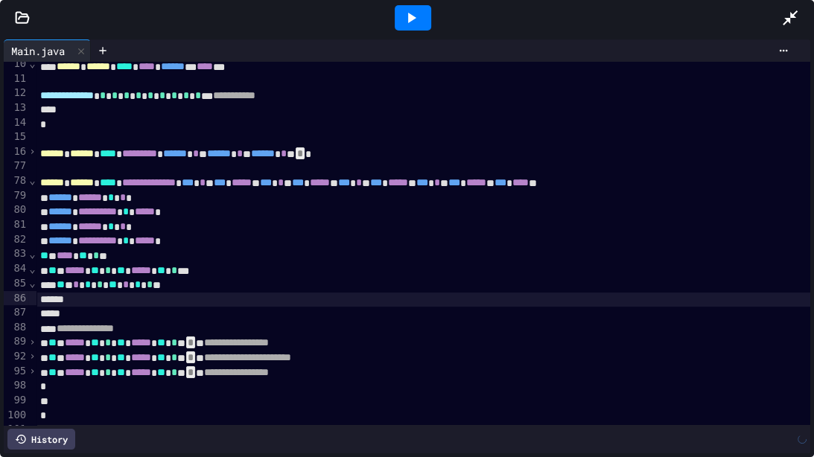
click at [35, 285] on span "⌄" at bounding box center [31, 283] width 7 height 12
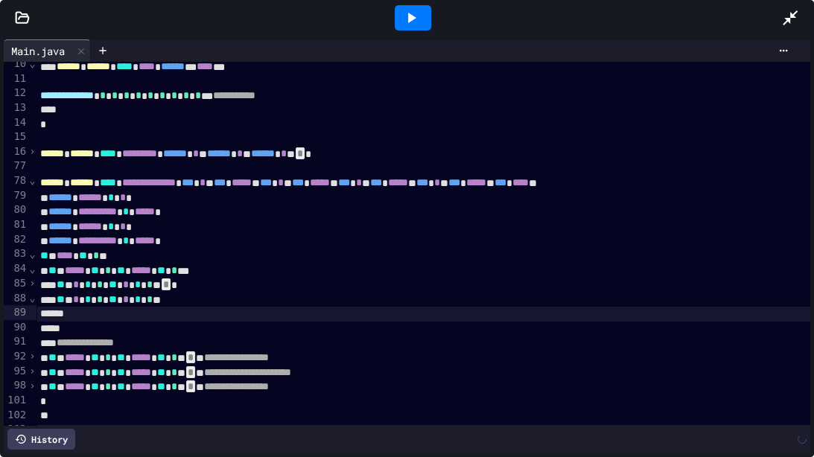
click at [31, 297] on span "⌄" at bounding box center [31, 298] width 7 height 12
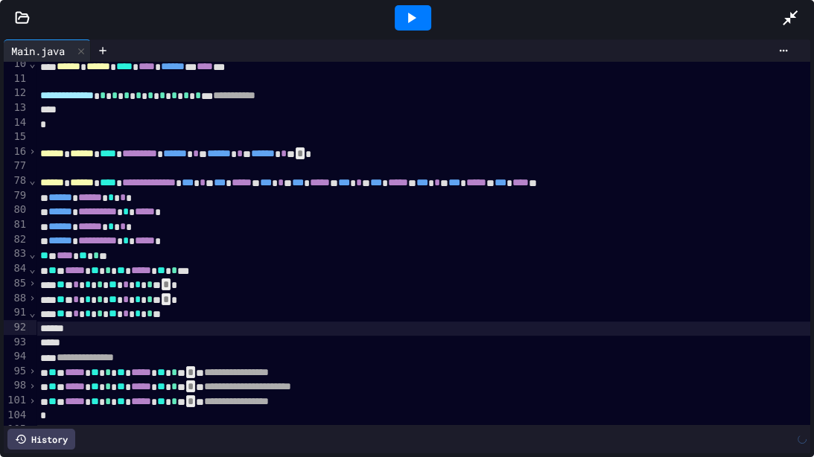
click at [33, 312] on span "⌄" at bounding box center [31, 313] width 7 height 12
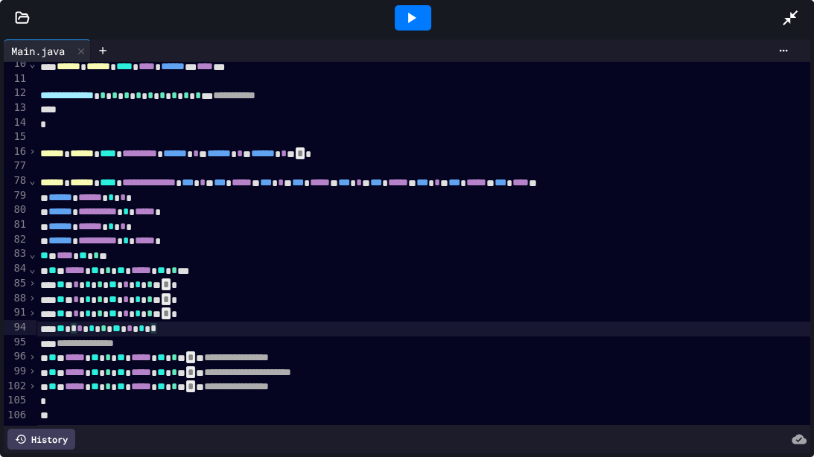
drag, startPoint x: 215, startPoint y: 324, endPoint x: 145, endPoint y: 291, distance: 78.0
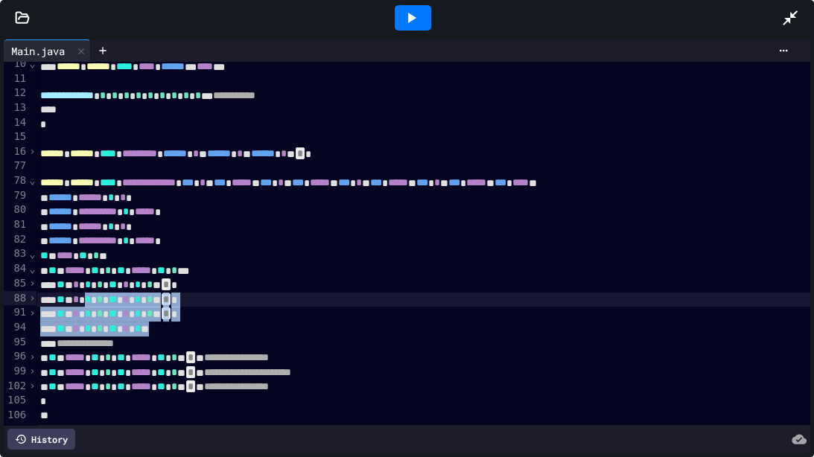
drag, startPoint x: 197, startPoint y: 325, endPoint x: 103, endPoint y: 294, distance: 99.7
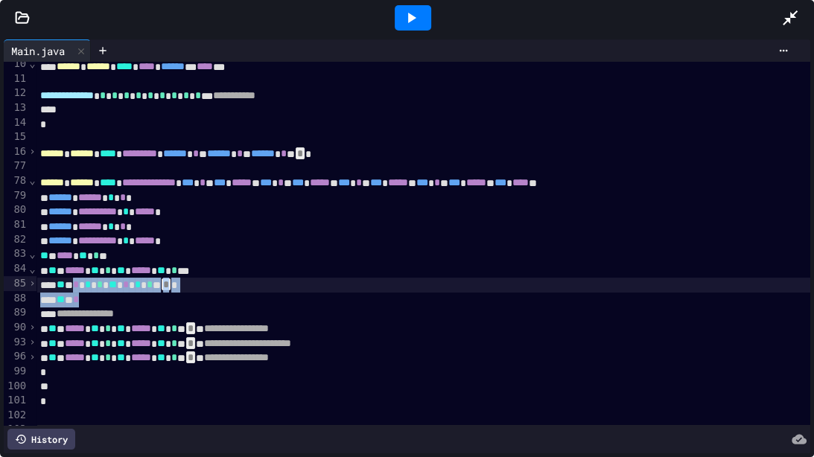
drag, startPoint x: 98, startPoint y: 291, endPoint x: 89, endPoint y: 285, distance: 11.8
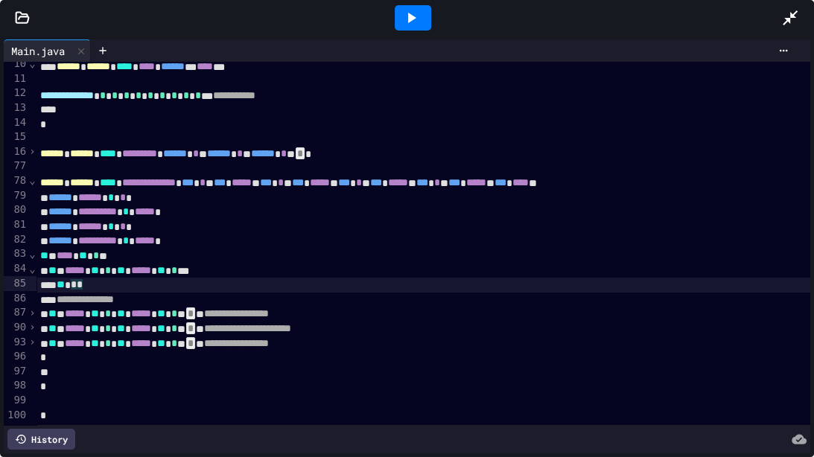
click at [33, 268] on span "⌄" at bounding box center [31, 269] width 7 height 12
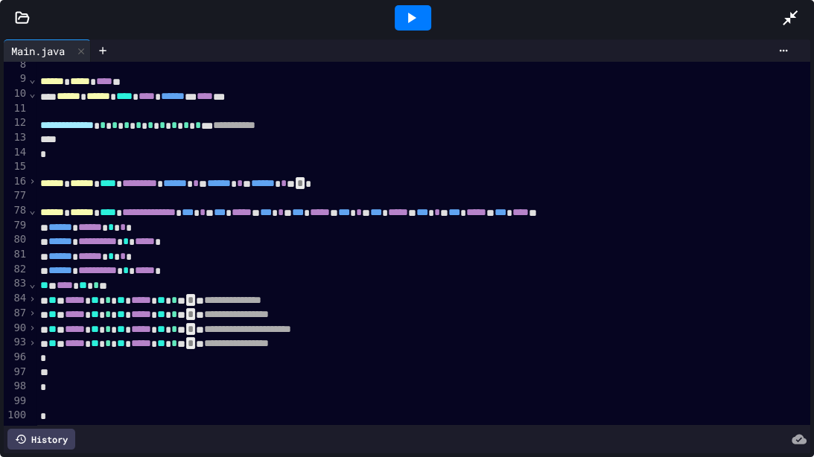
click at [31, 296] on span "›" at bounding box center [31, 299] width 7 height 12
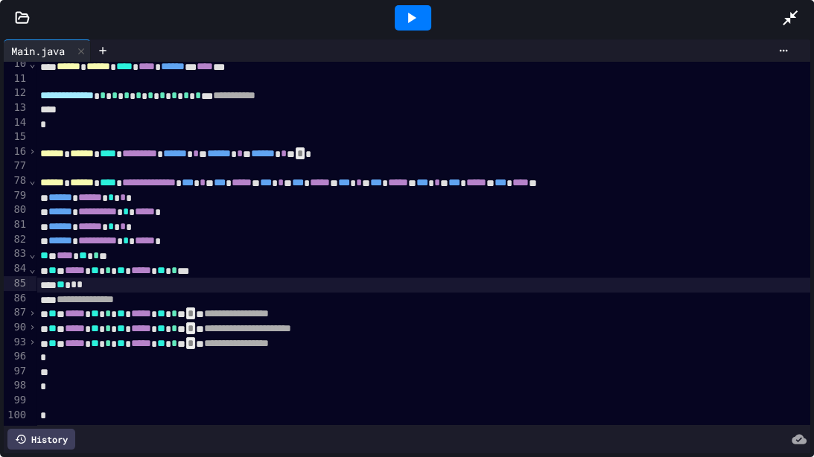
click at [83, 282] on span "*" at bounding box center [80, 284] width 6 height 10
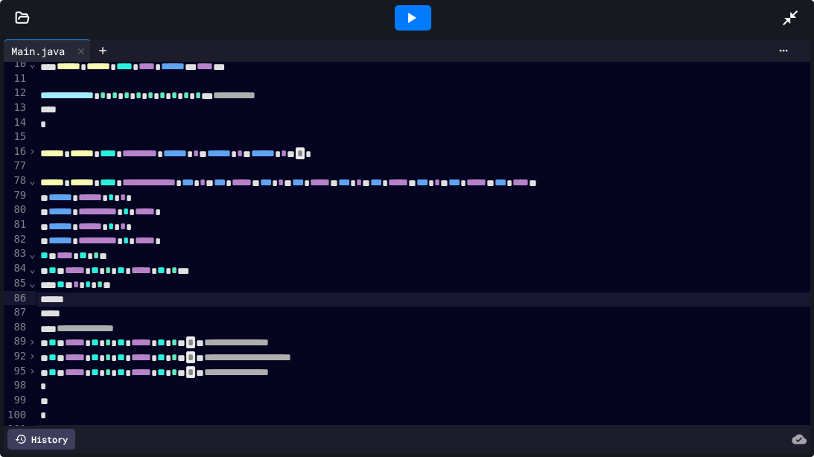
click at [33, 285] on span "⌄" at bounding box center [31, 283] width 7 height 12
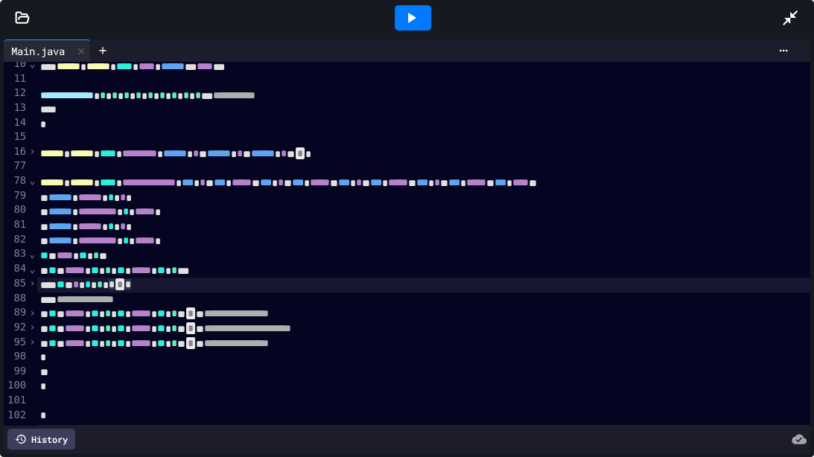
click at [34, 282] on span "›" at bounding box center [31, 283] width 7 height 12
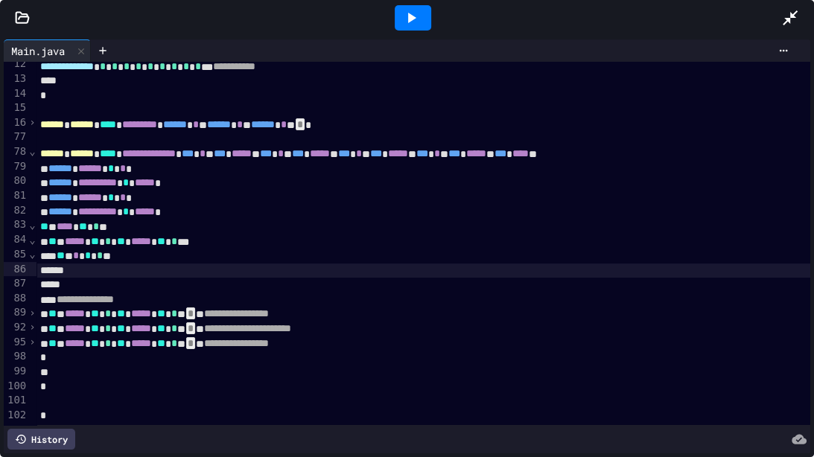
click at [103, 260] on span "*" at bounding box center [100, 255] width 6 height 10
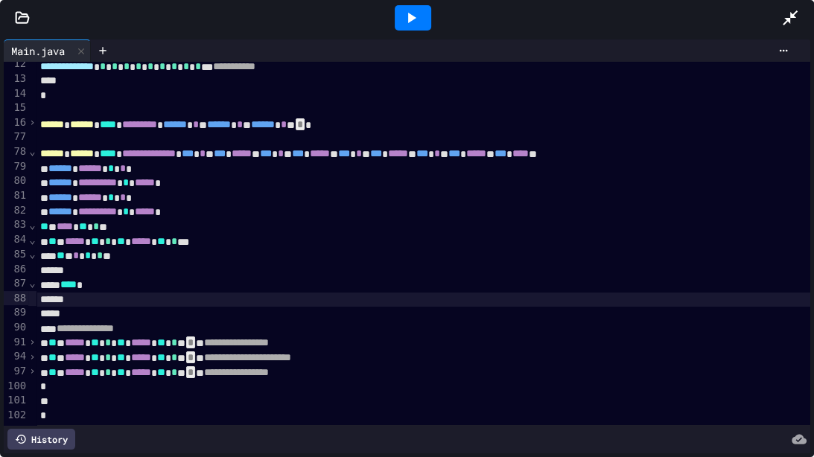
scroll to position [174, 0]
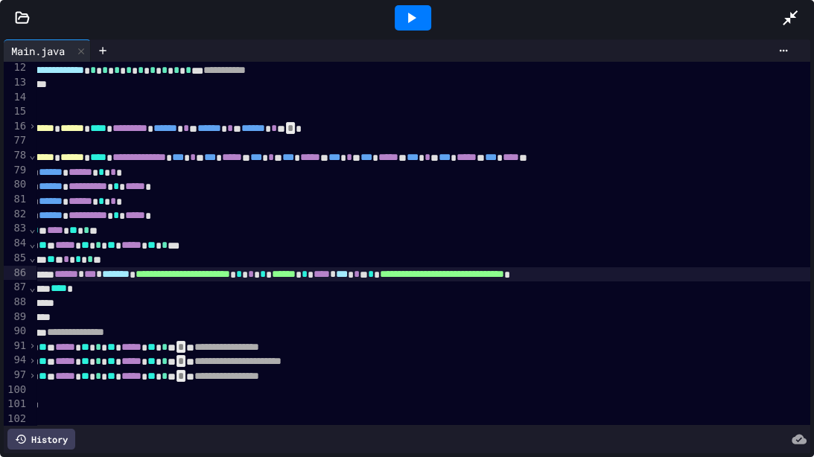
scroll to position [165, 9]
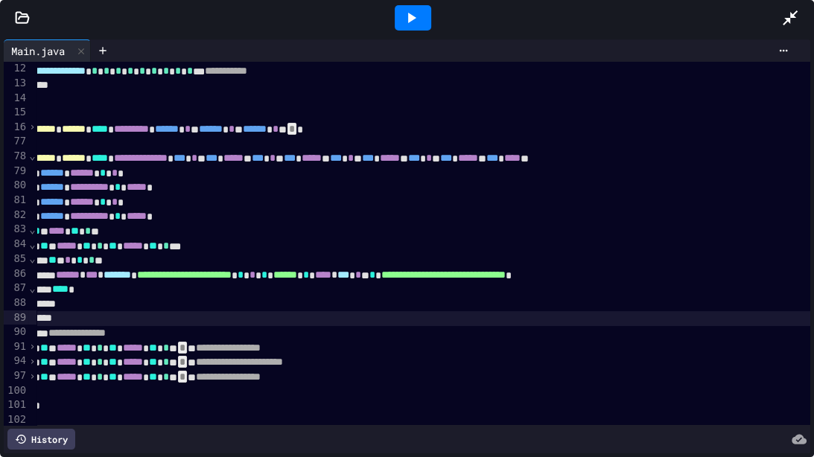
scroll to position [165, 1]
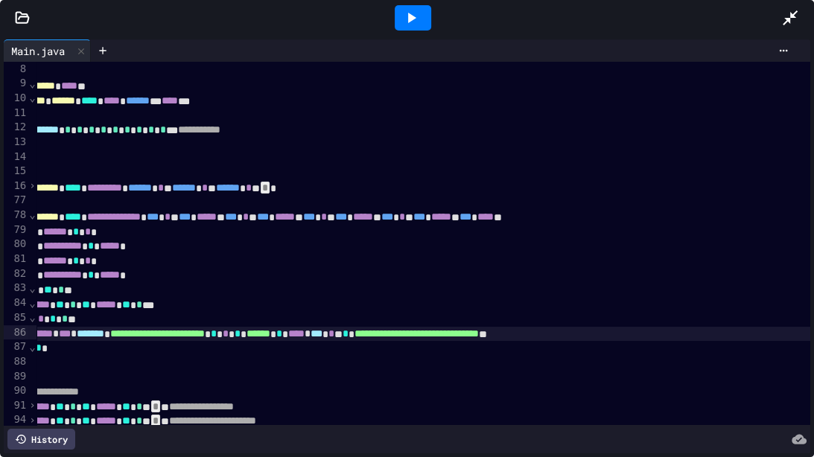
scroll to position [107, 37]
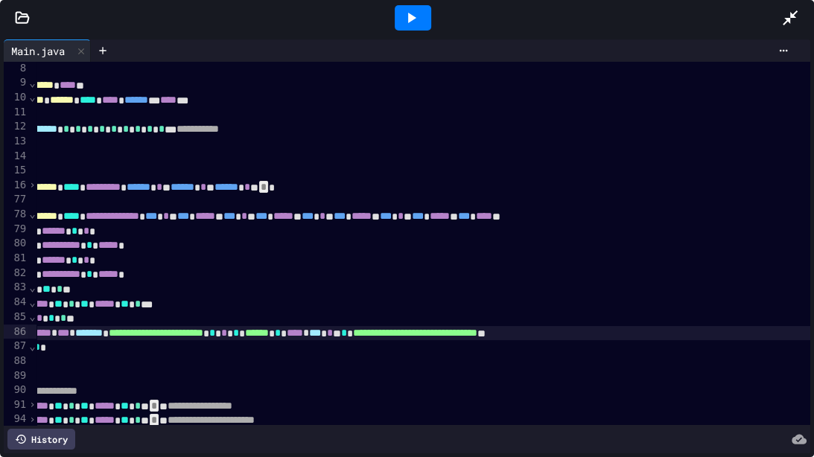
click at [478, 329] on span "**********" at bounding box center [415, 333] width 124 height 10
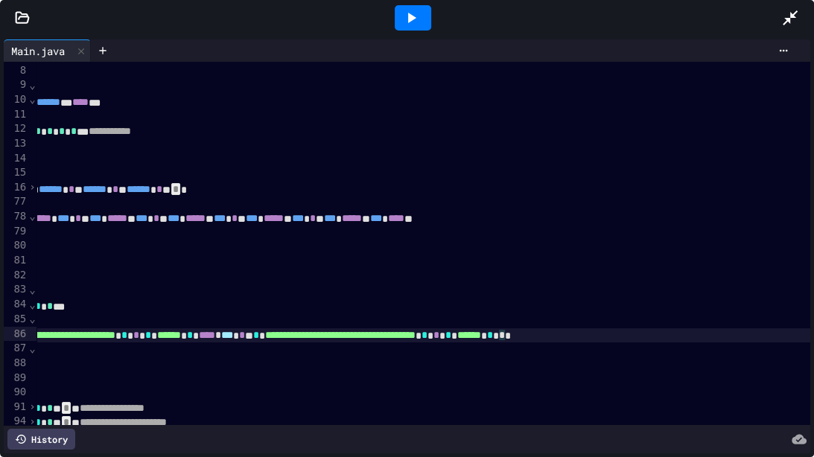
scroll to position [104, 140]
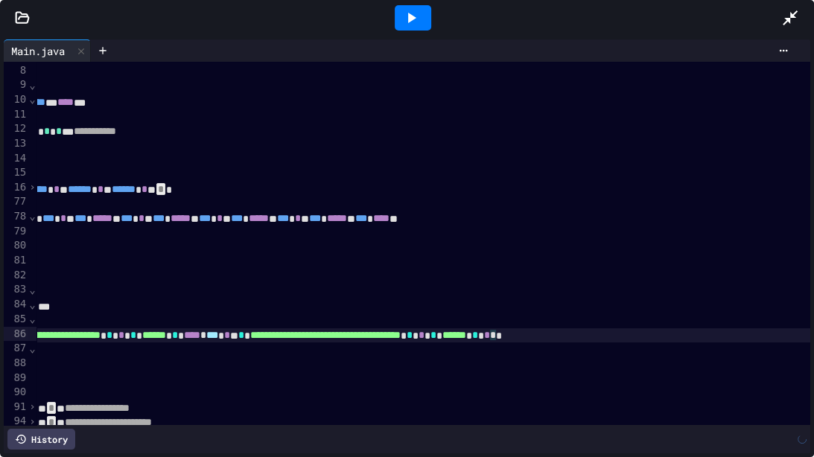
click at [402, 15] on icon at bounding box center [411, 18] width 18 height 18
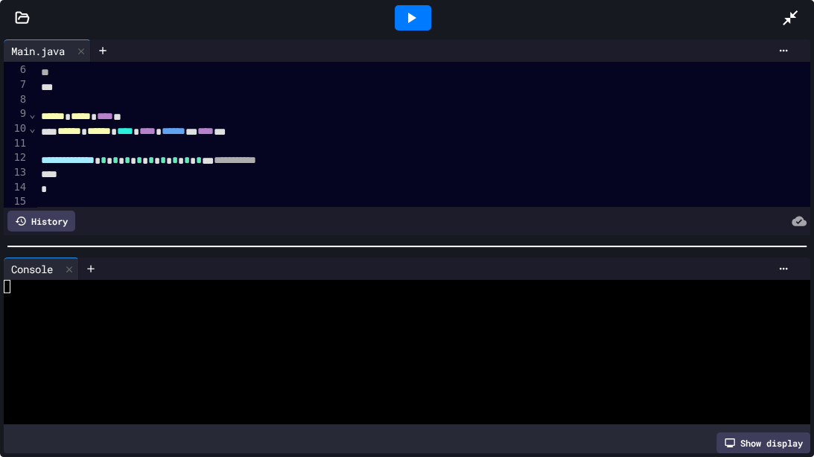
scroll to position [283, 0]
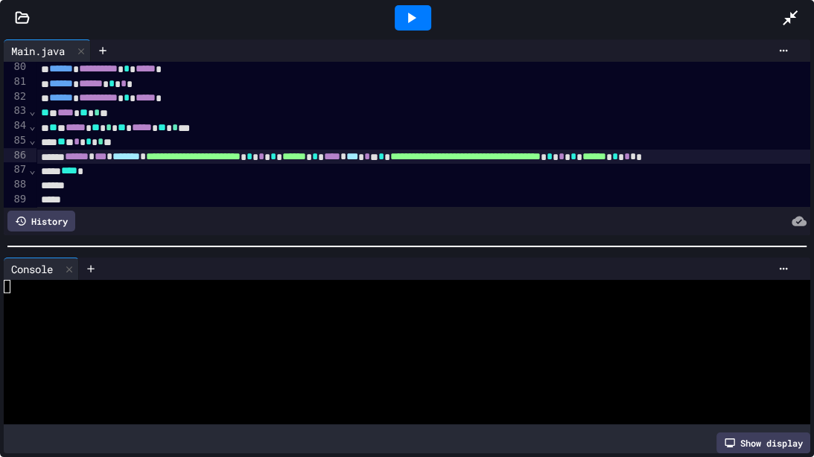
click at [112, 153] on span "*" at bounding box center [110, 156] width 6 height 10
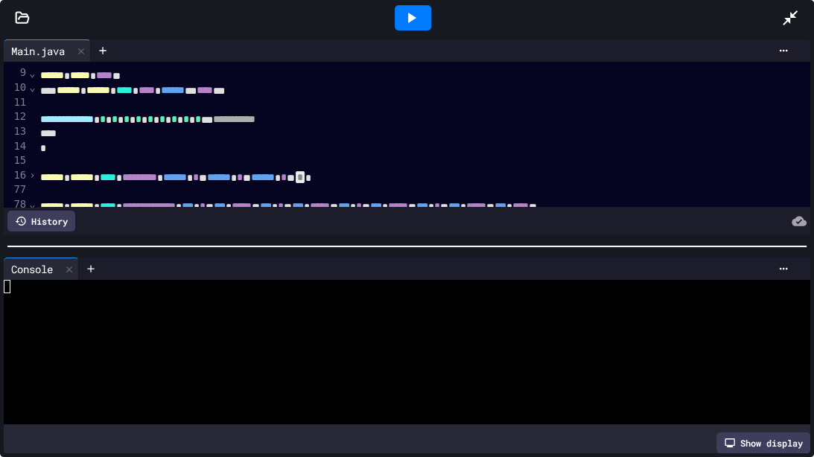
scroll to position [88, 1]
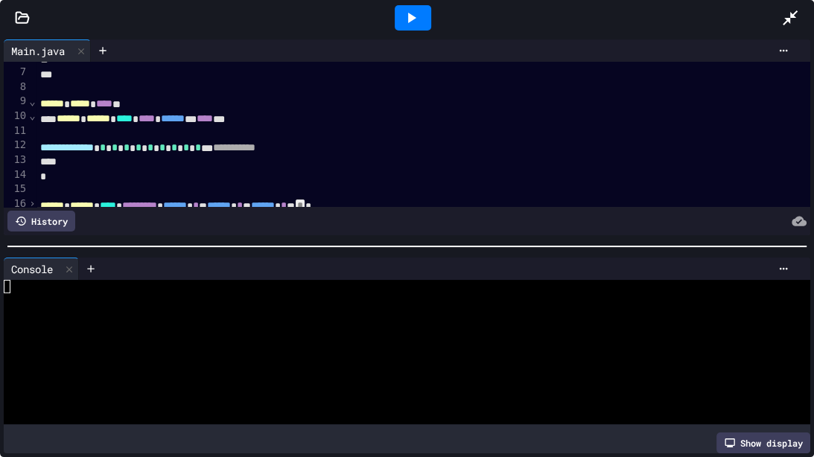
click at [130, 142] on span "*" at bounding box center [127, 147] width 6 height 10
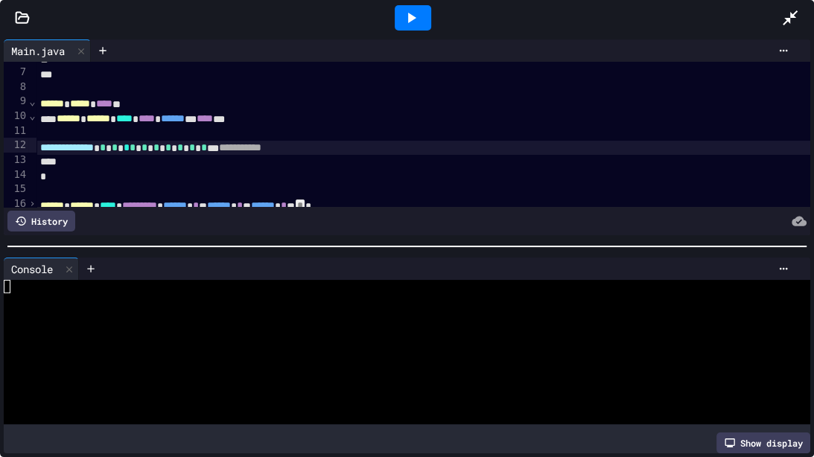
click at [408, 10] on icon at bounding box center [411, 18] width 18 height 18
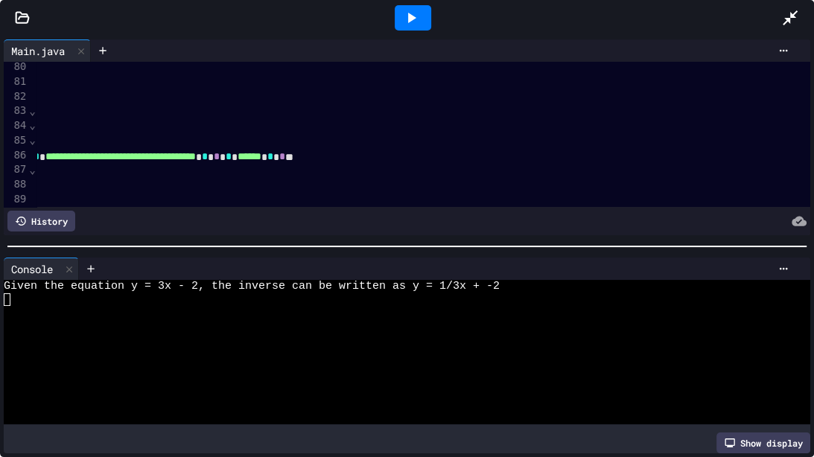
scroll to position [291, 343]
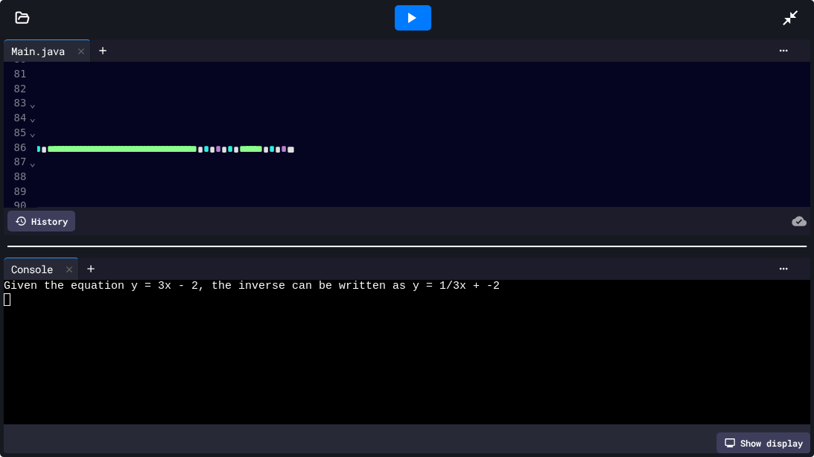
click at [287, 149] on span "*" at bounding box center [284, 149] width 6 height 10
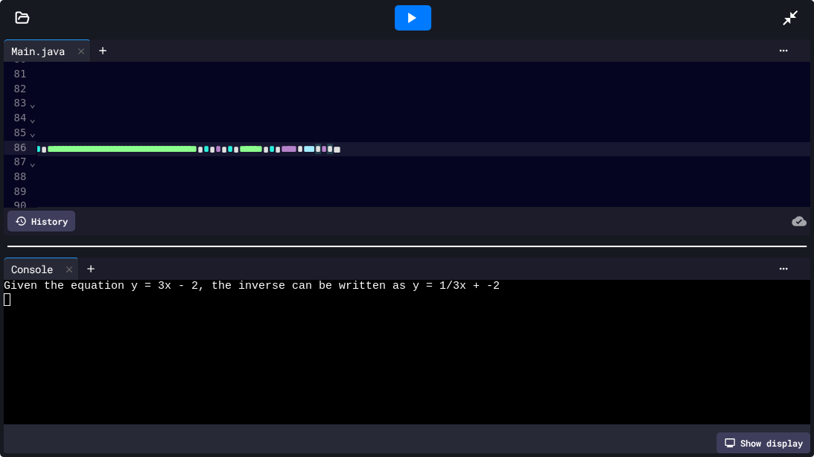
click at [409, 16] on icon at bounding box center [412, 18] width 8 height 10
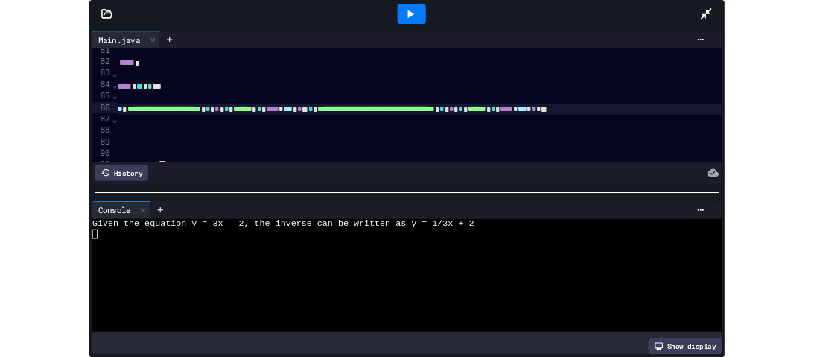
scroll to position [300, 0]
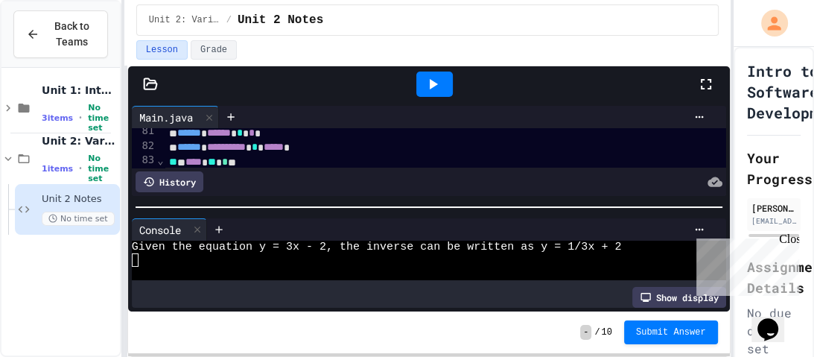
click at [788, 238] on div "Close" at bounding box center [788, 241] width 19 height 19
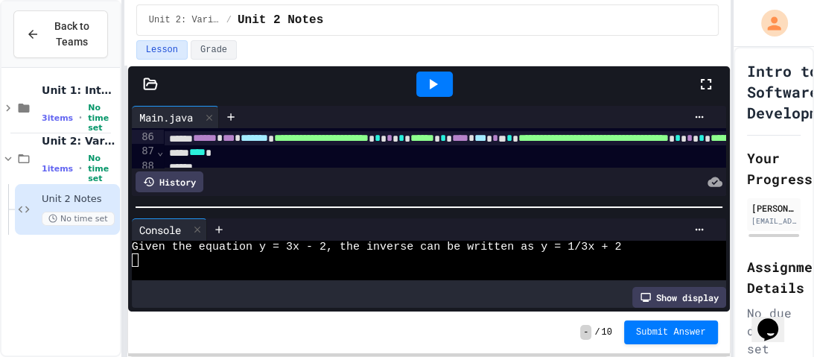
scroll to position [369, 0]
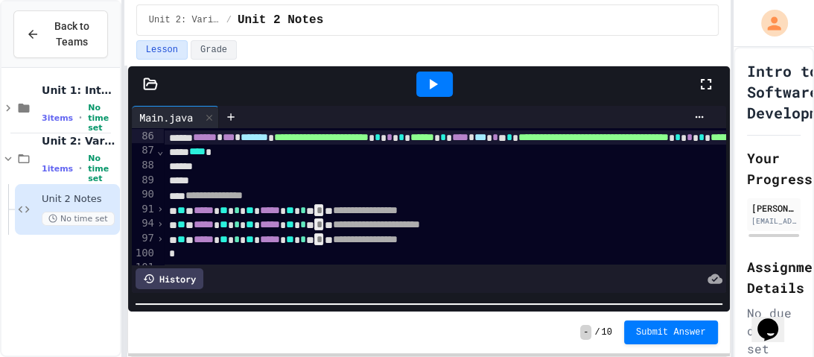
click at [290, 356] on html "**********" at bounding box center [407, 178] width 814 height 357
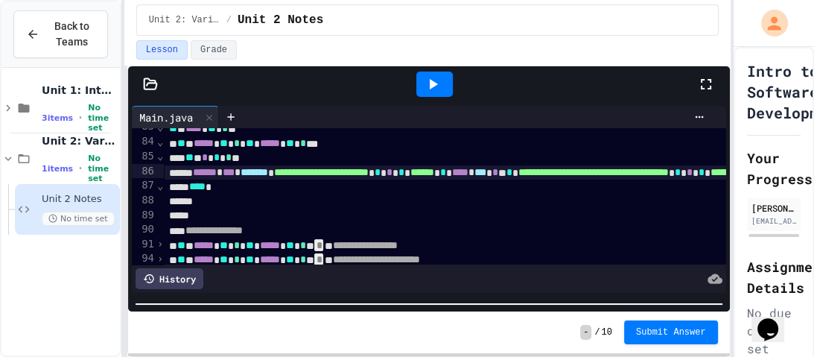
scroll to position [334, 0]
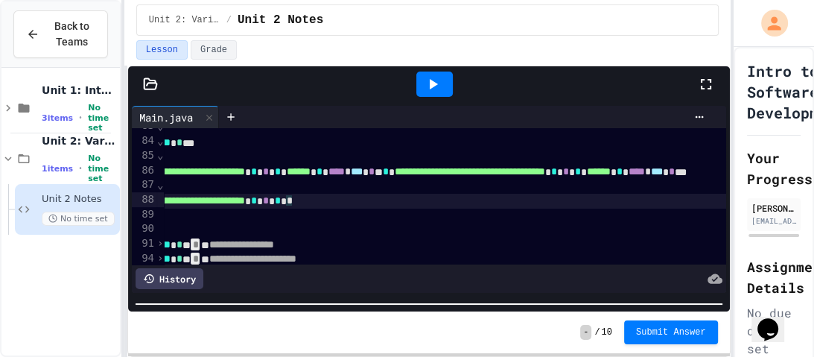
scroll to position [334, 136]
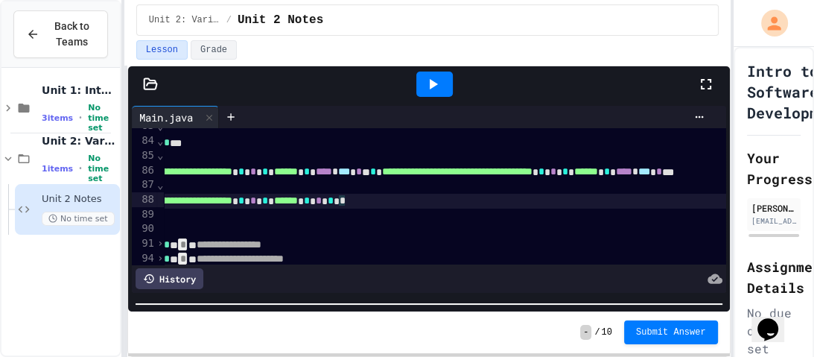
click at [297, 197] on span "******" at bounding box center [285, 200] width 24 height 10
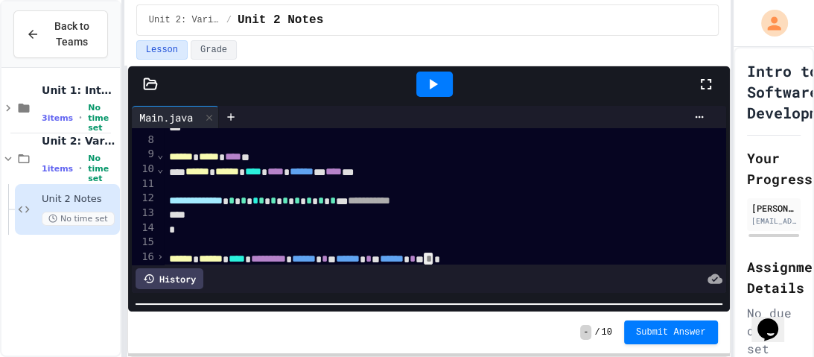
scroll to position [103, 0]
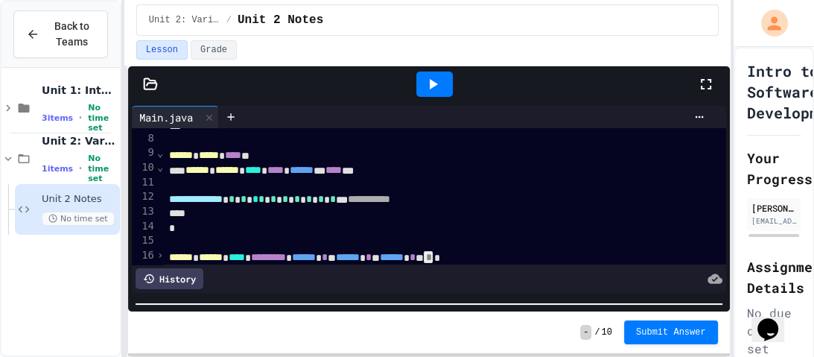
click at [264, 194] on span "*" at bounding box center [261, 199] width 6 height 10
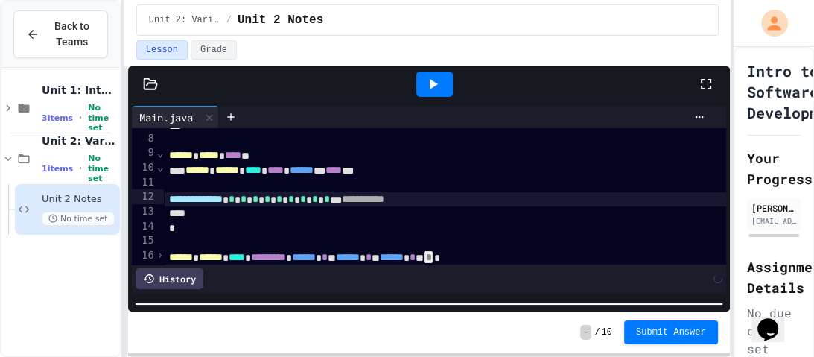
click at [442, 77] on div at bounding box center [434, 84] width 37 height 25
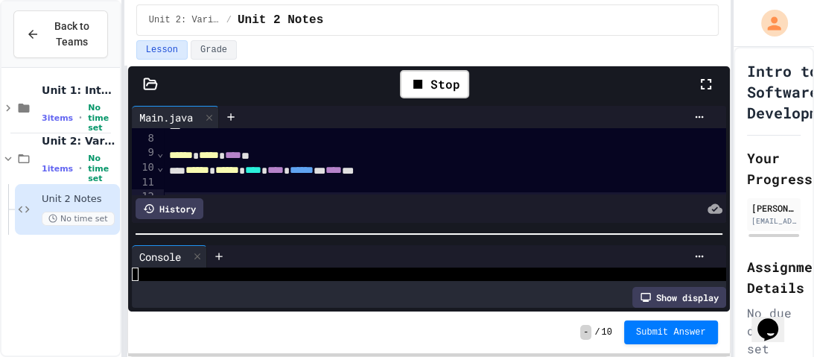
click at [332, 226] on div at bounding box center [429, 233] width 602 height 15
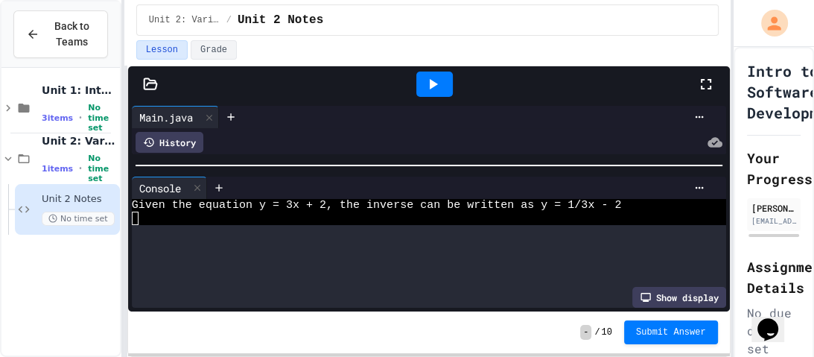
click at [329, 159] on div at bounding box center [429, 165] width 602 height 15
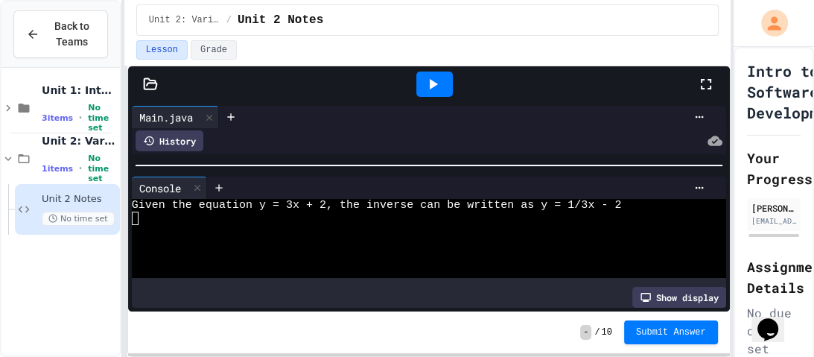
scroll to position [1, 0]
click at [238, 356] on html "**********" at bounding box center [407, 178] width 814 height 357
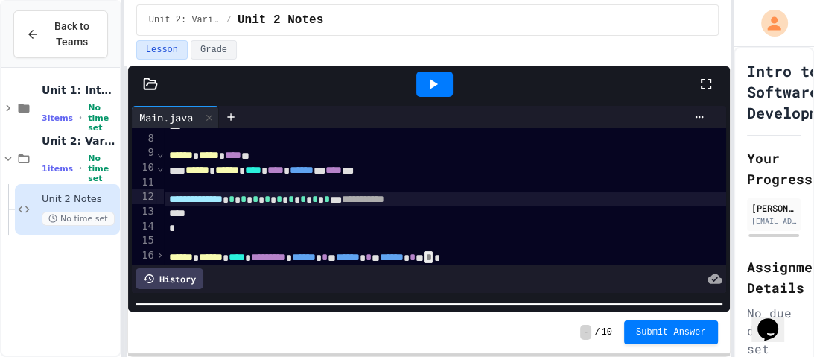
click at [234, 194] on span "*" at bounding box center [231, 199] width 6 height 10
click at [450, 69] on div at bounding box center [434, 84] width 51 height 40
click at [434, 84] on icon at bounding box center [434, 84] width 8 height 10
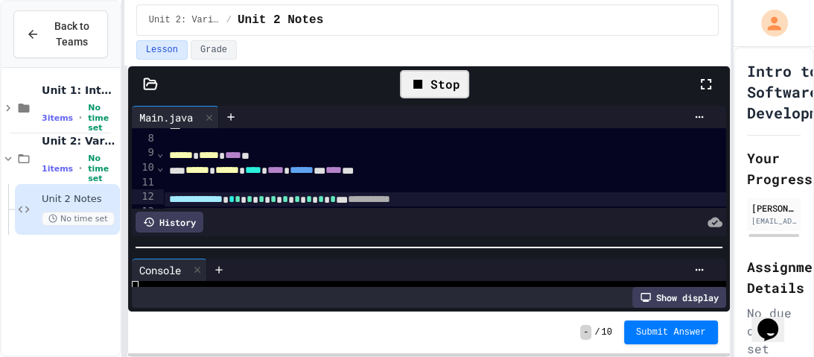
click at [275, 102] on div "**********" at bounding box center [429, 188] width 602 height 245
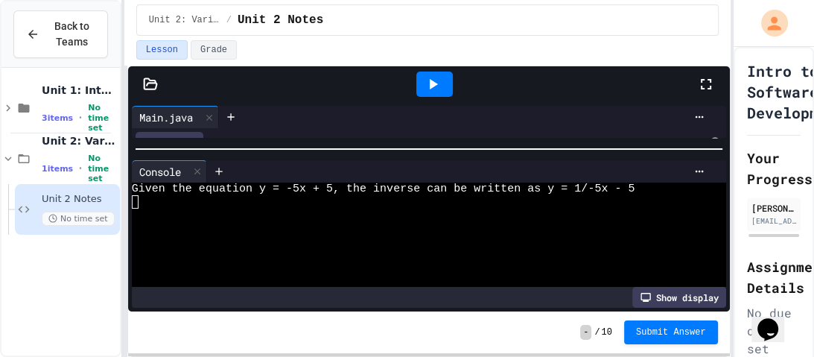
click at [272, 154] on div at bounding box center [429, 149] width 602 height 15
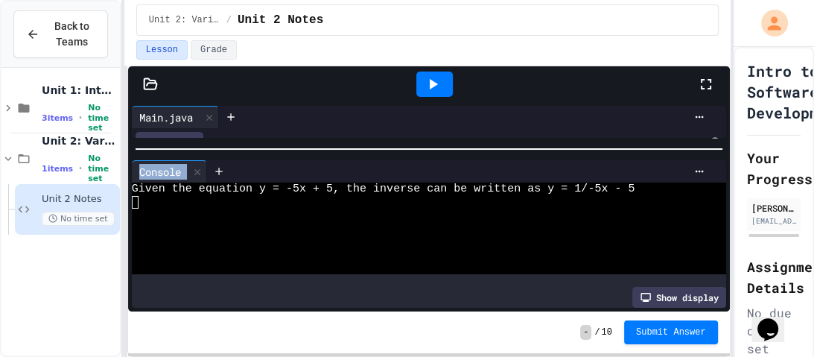
drag, startPoint x: 275, startPoint y: 118, endPoint x: 270, endPoint y: 187, distance: 68.7
click at [270, 187] on div "**********" at bounding box center [429, 206] width 602 height 209
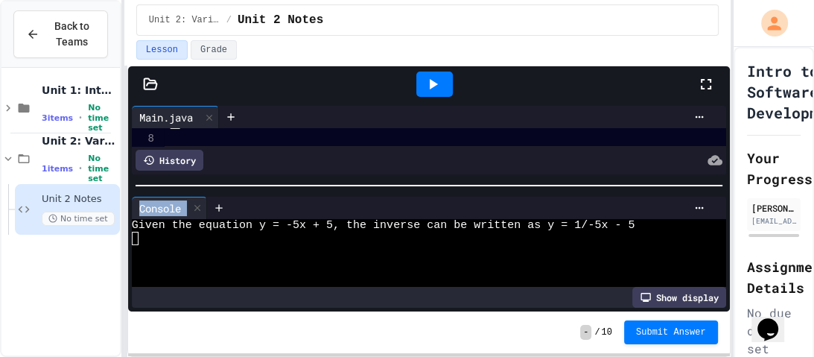
click at [276, 187] on div at bounding box center [429, 185] width 602 height 15
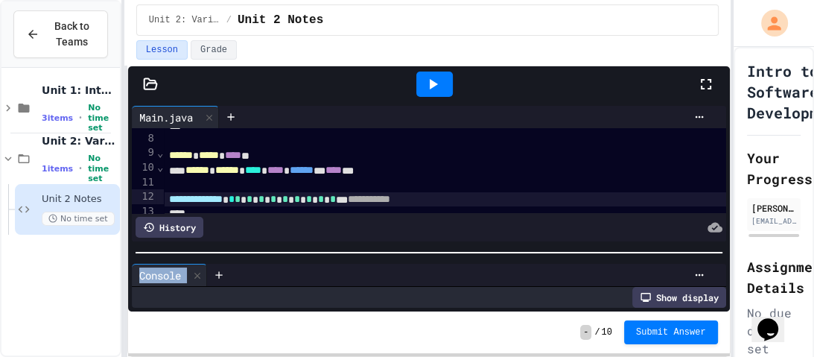
click at [276, 270] on div "**********" at bounding box center [429, 206] width 602 height 209
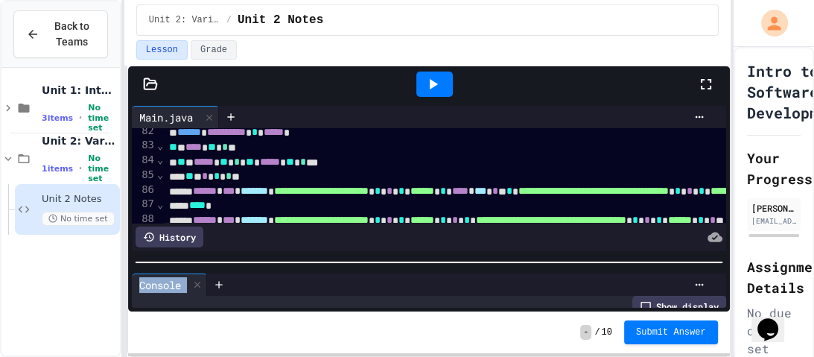
scroll to position [337, 0]
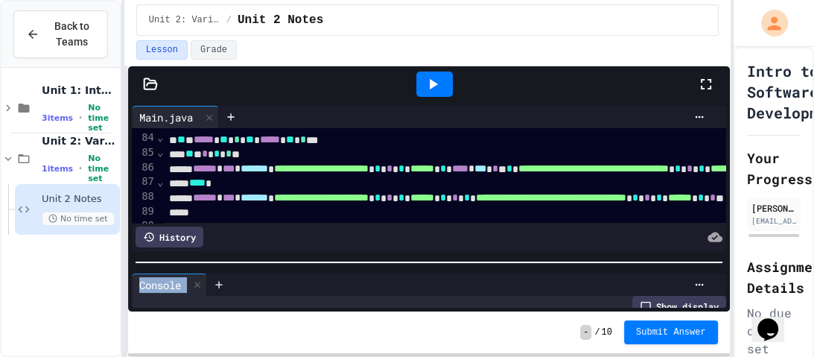
click at [157, 153] on span "⌄" at bounding box center [159, 152] width 7 height 12
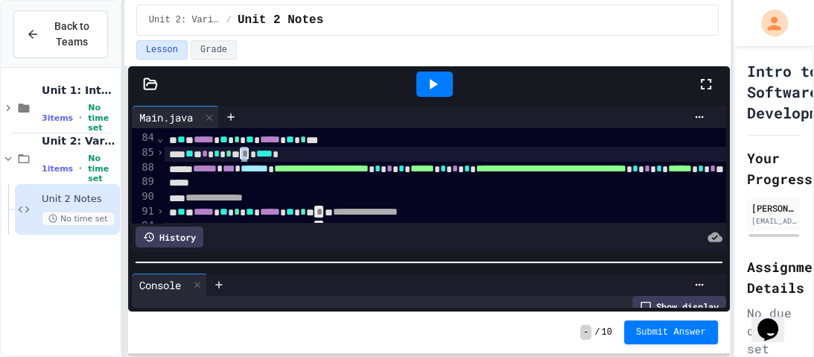
drag, startPoint x: 267, startPoint y: 154, endPoint x: 278, endPoint y: 154, distance: 10.4
click at [160, 152] on span "⌄" at bounding box center [159, 152] width 7 height 12
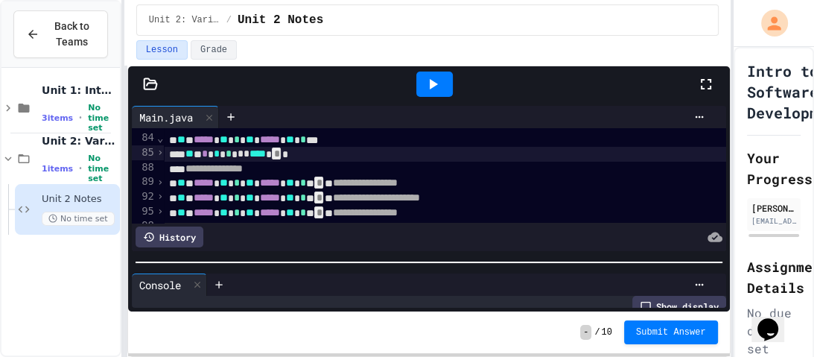
click at [161, 153] on span "›" at bounding box center [159, 152] width 7 height 12
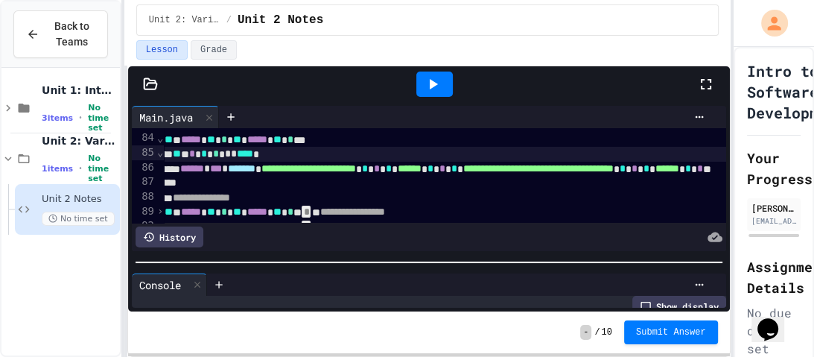
scroll to position [338, 15]
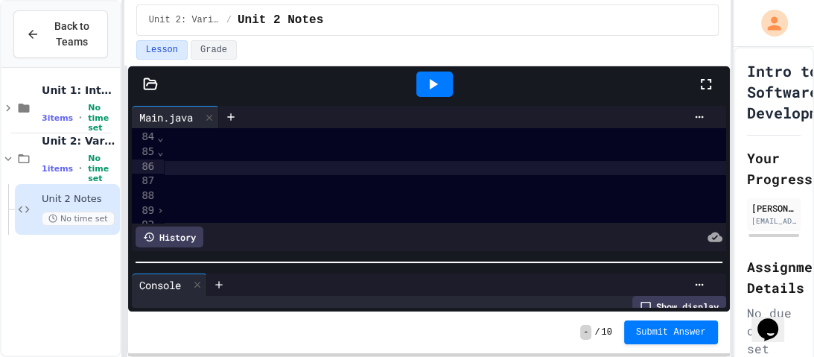
drag, startPoint x: 260, startPoint y: 152, endPoint x: 814, endPoint y: 167, distance: 553.7
click at [814, 167] on div "**********" at bounding box center [407, 178] width 814 height 357
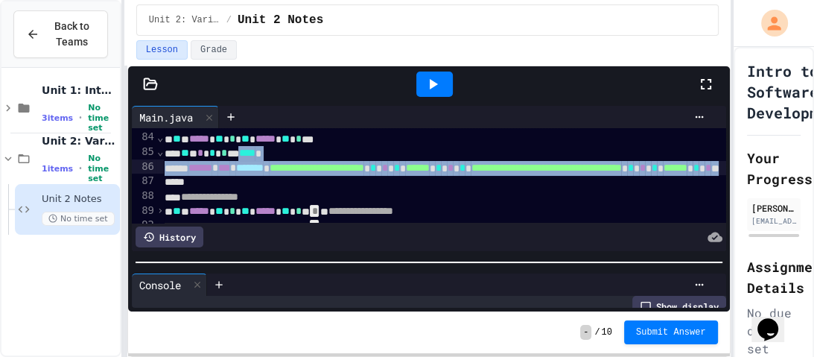
scroll to position [338, 0]
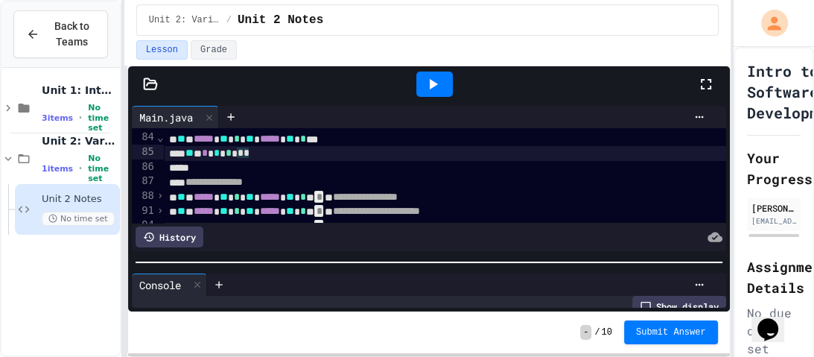
click at [158, 134] on span "⌄" at bounding box center [159, 137] width 7 height 12
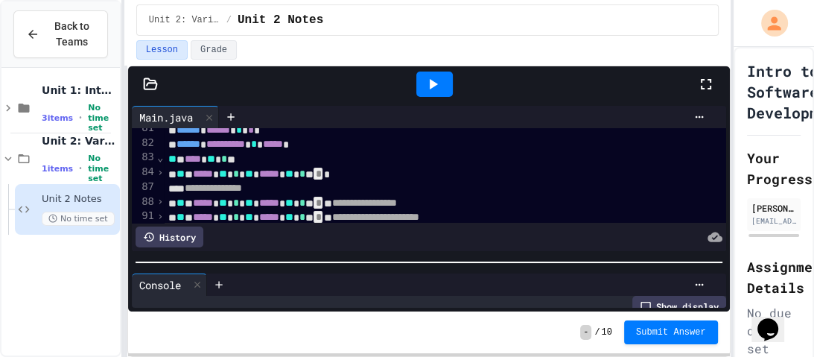
scroll to position [312, 1]
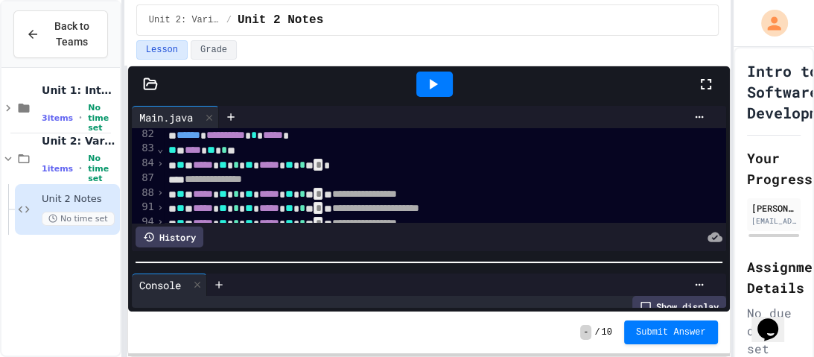
click at [159, 146] on span "⌄" at bounding box center [159, 148] width 7 height 12
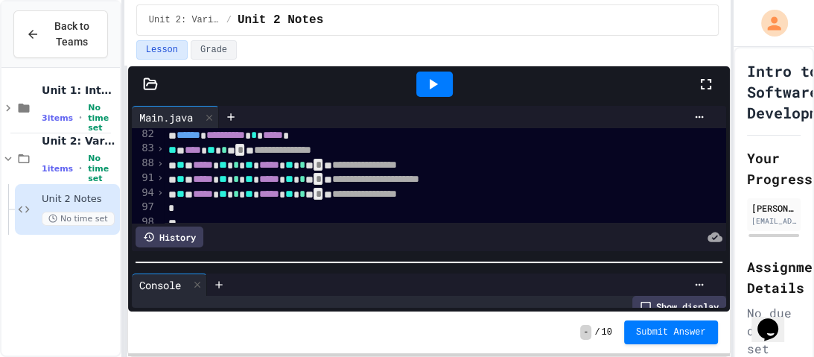
click at [158, 144] on span "›" at bounding box center [159, 148] width 7 height 12
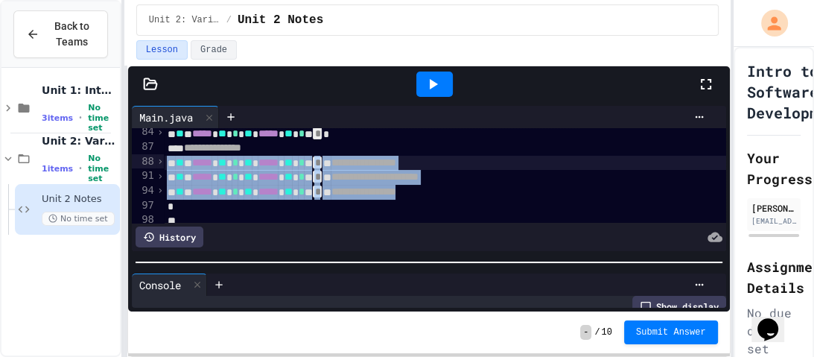
scroll to position [343, 0]
drag, startPoint x: 536, startPoint y: 187, endPoint x: 147, endPoint y: 159, distance: 389.8
click at [147, 159] on div "**********" at bounding box center [429, 175] width 594 height 95
copy div "**********"
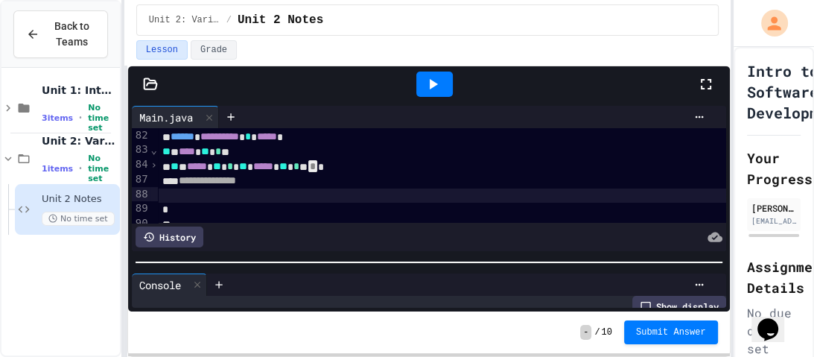
scroll to position [311, 0]
click at [156, 165] on span "›" at bounding box center [153, 164] width 7 height 12
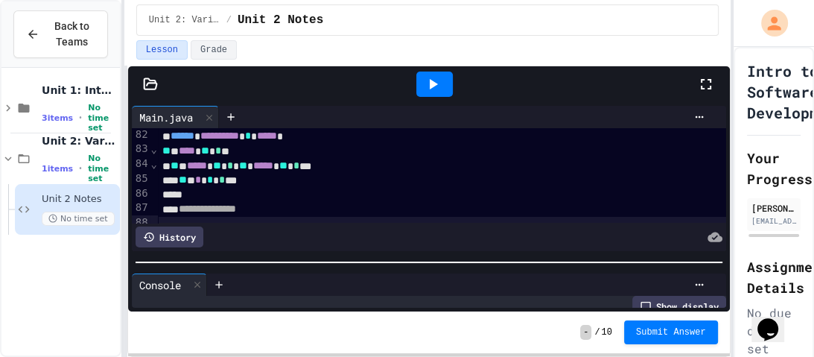
click at [156, 165] on span "⌄" at bounding box center [153, 164] width 7 height 12
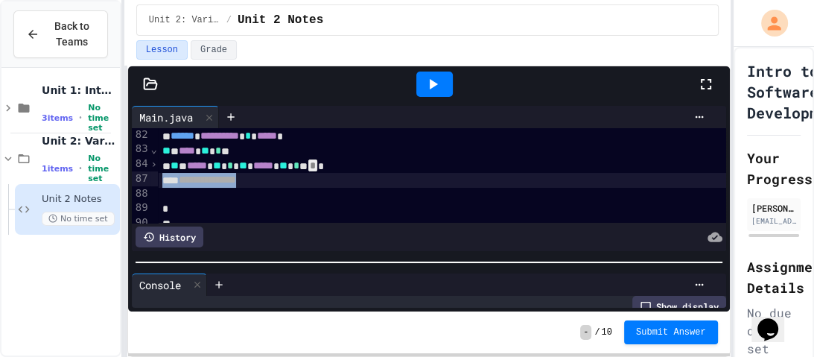
drag, startPoint x: 320, startPoint y: 177, endPoint x: 148, endPoint y: 177, distance: 172.1
click at [148, 177] on div "**********" at bounding box center [429, 175] width 594 height 95
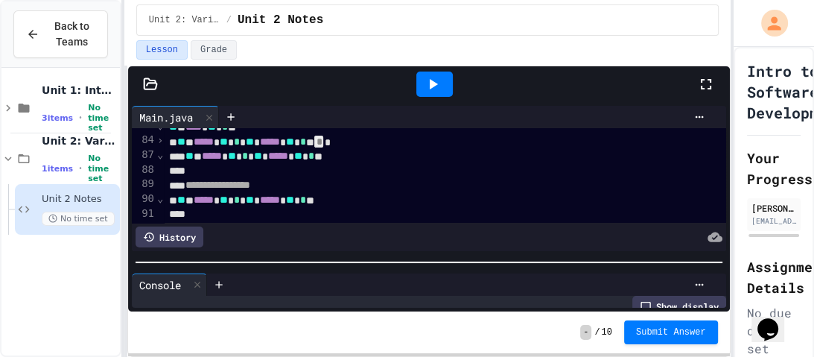
scroll to position [336, 0]
click at [159, 153] on span "⌄" at bounding box center [159, 154] width 7 height 12
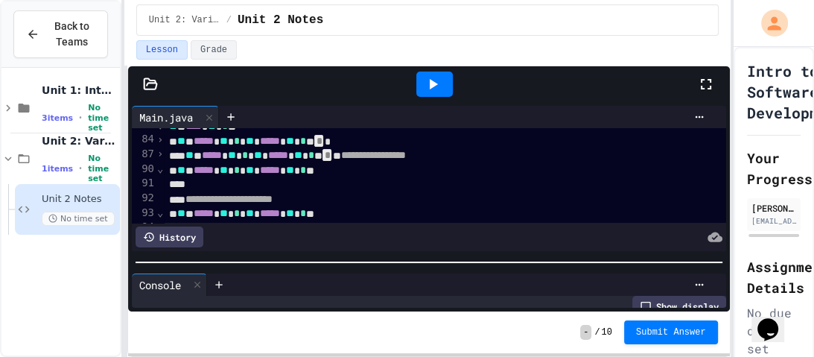
click at [159, 167] on span "⌄" at bounding box center [159, 168] width 7 height 12
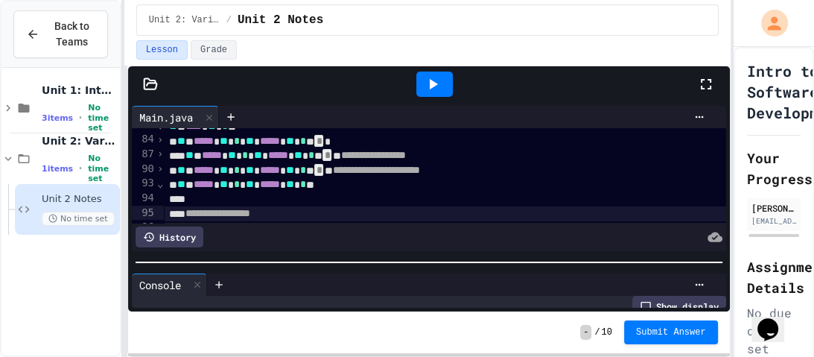
click at [158, 185] on span "⌄" at bounding box center [159, 183] width 7 height 12
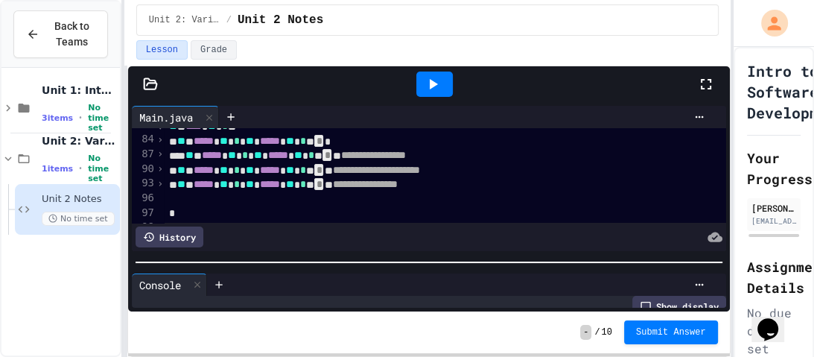
click at [193, 153] on span "**" at bounding box center [189, 155] width 8 height 10
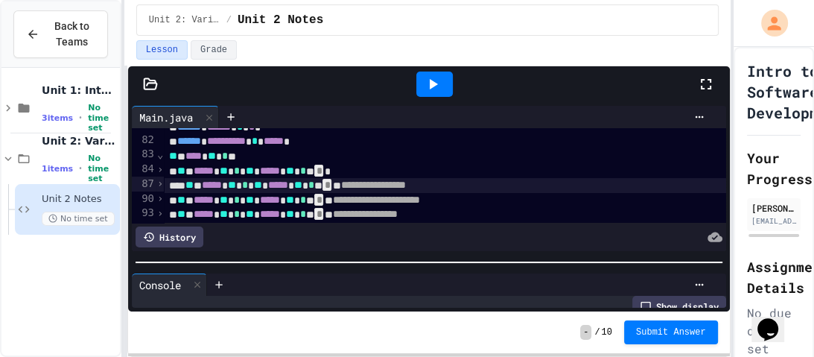
scroll to position [308, 0]
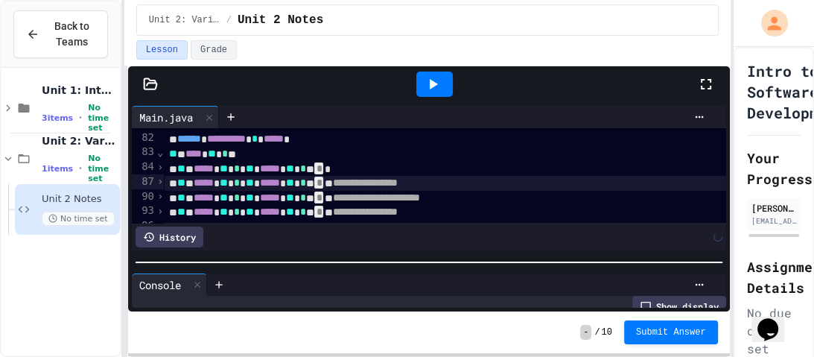
click at [429, 78] on icon at bounding box center [433, 84] width 18 height 18
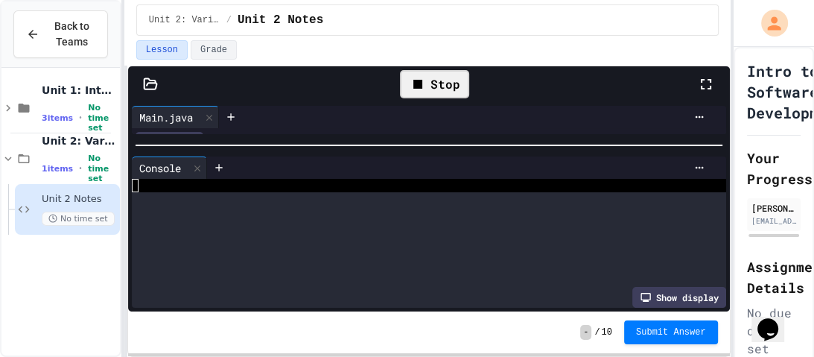
click at [358, 135] on div "**********" at bounding box center [429, 206] width 602 height 209
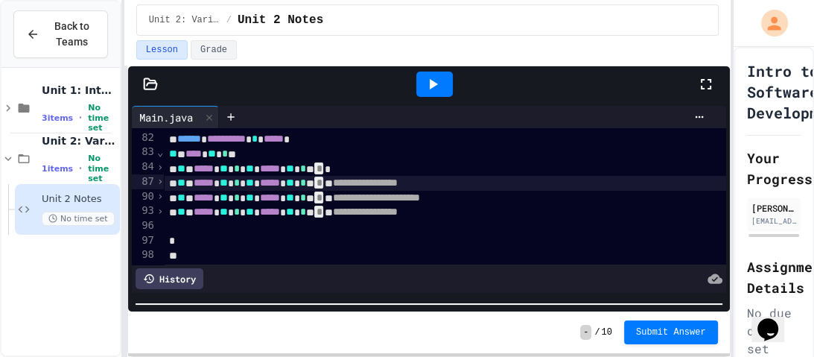
click at [323, 356] on html "**********" at bounding box center [407, 178] width 814 height 357
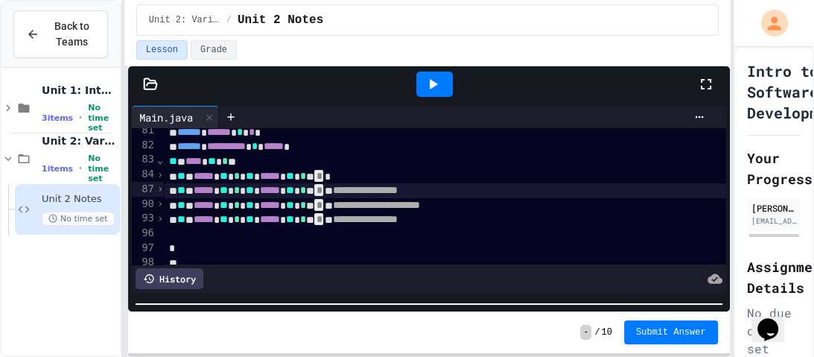
scroll to position [320, 0]
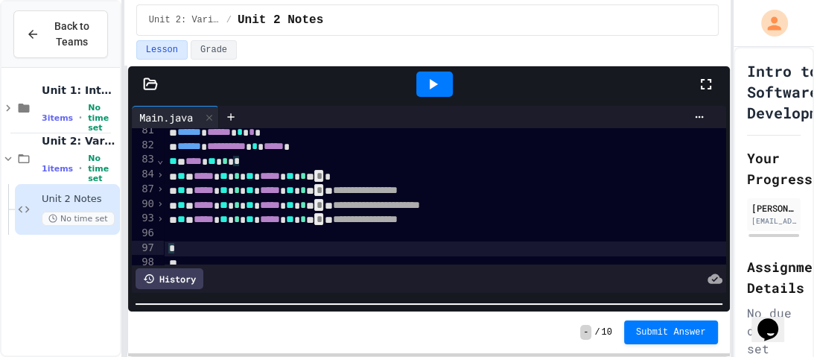
scroll to position [352, 0]
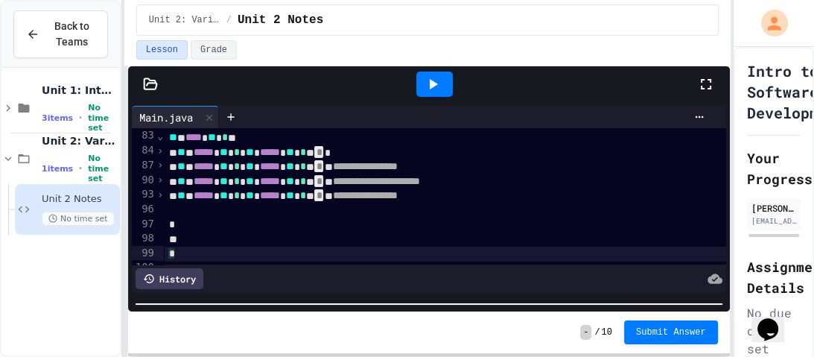
scroll to position [324, 0]
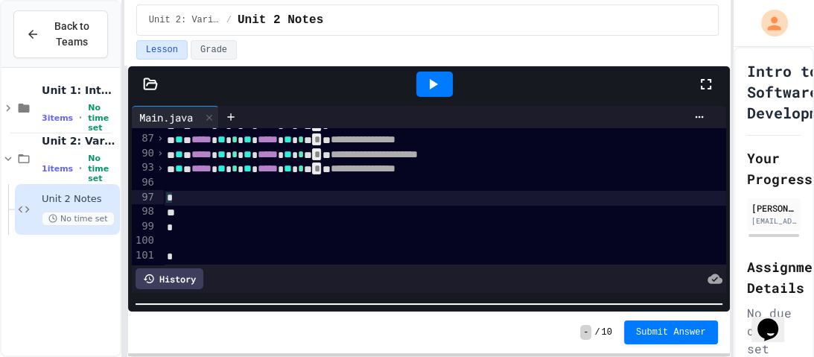
scroll to position [352, 3]
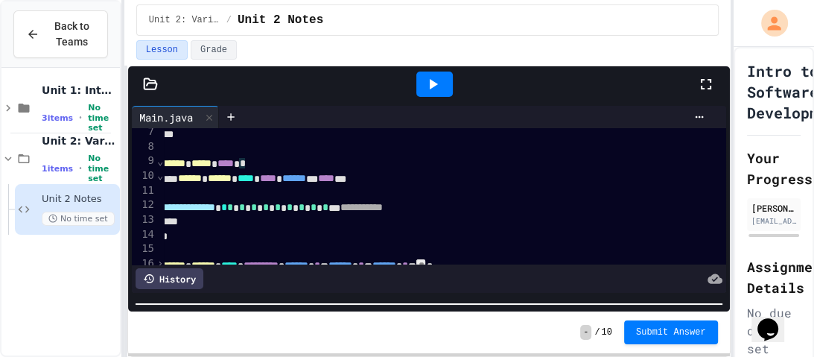
scroll to position [107, 7]
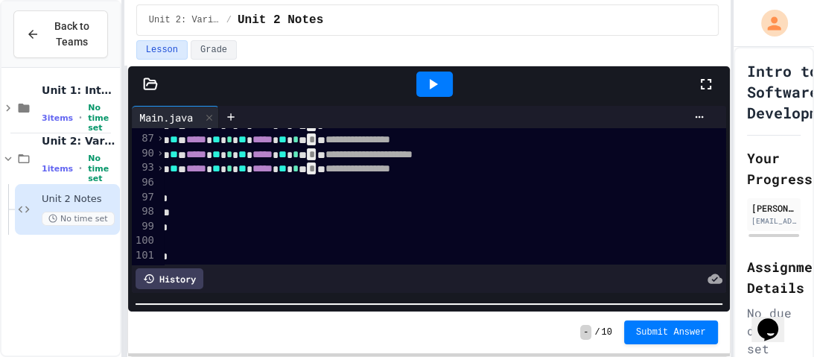
scroll to position [352, 8]
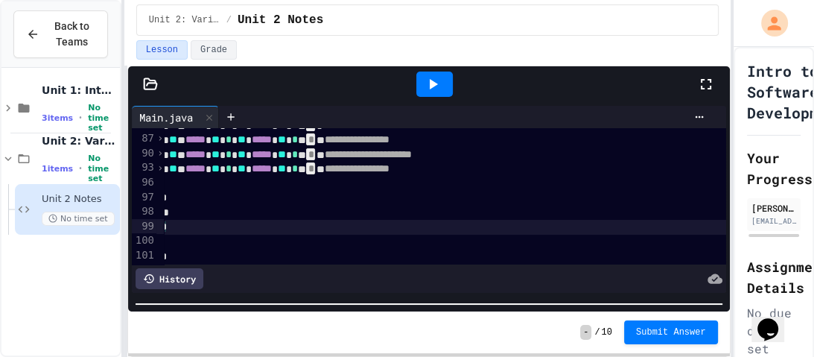
scroll to position [352, 0]
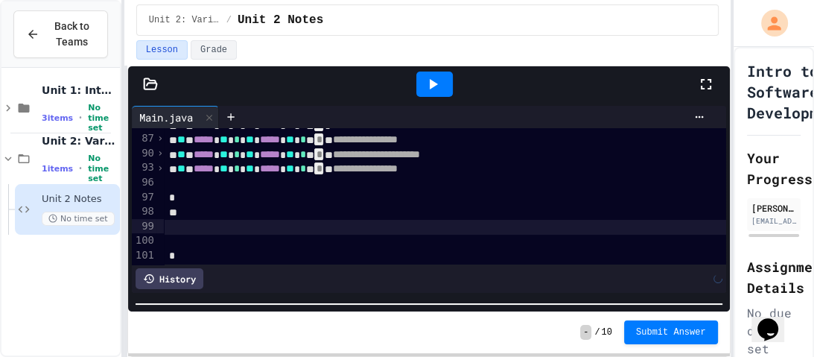
click at [426, 73] on div at bounding box center [434, 84] width 37 height 25
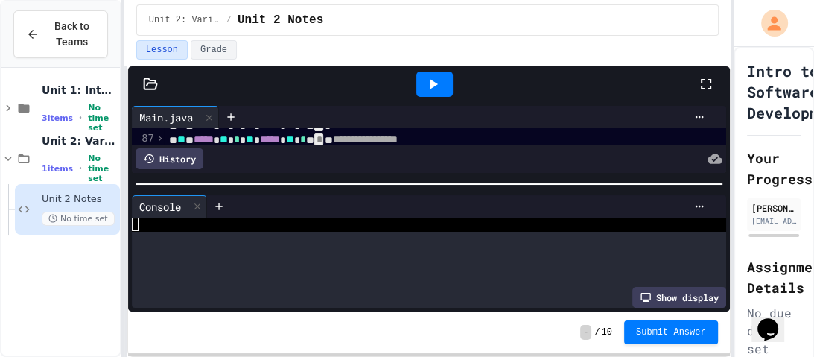
click at [336, 159] on div "**********" at bounding box center [429, 206] width 602 height 209
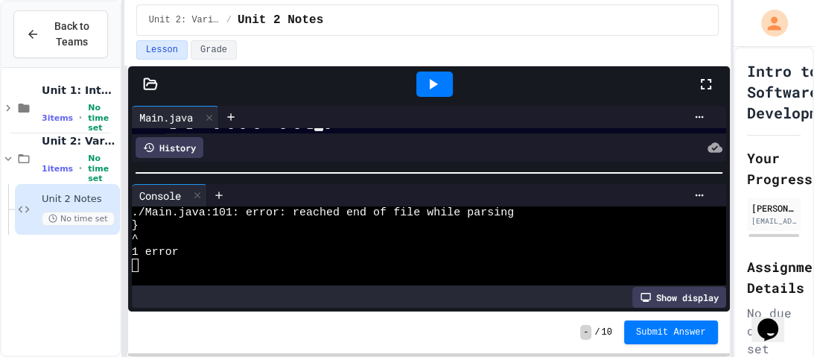
scroll to position [0, 0]
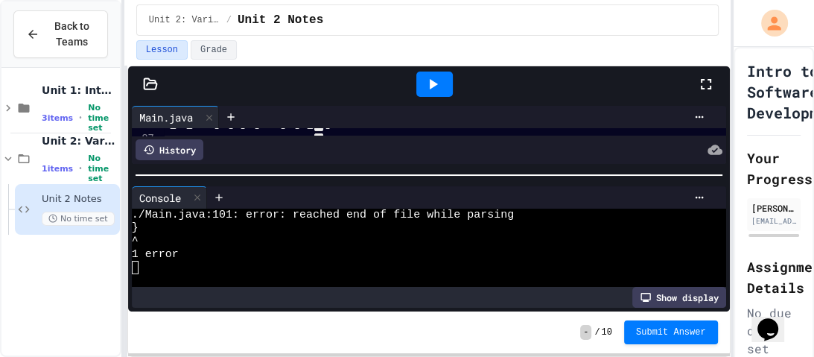
click at [303, 305] on div "**********" at bounding box center [429, 206] width 602 height 209
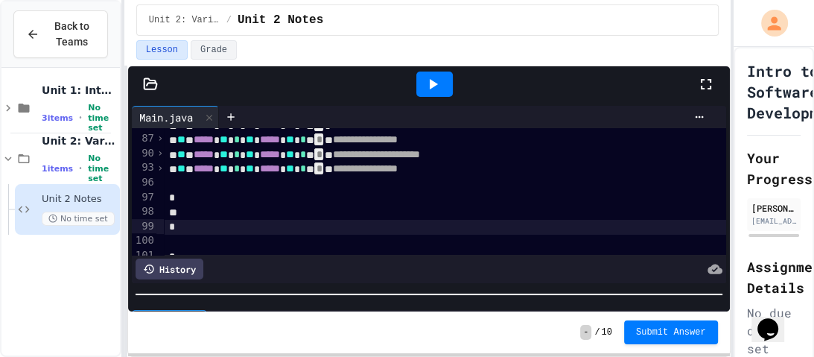
click at [427, 75] on icon at bounding box center [433, 84] width 18 height 18
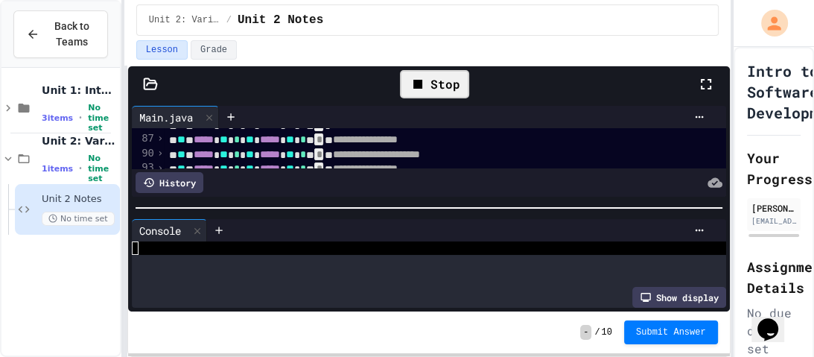
click at [339, 200] on div at bounding box center [429, 207] width 602 height 15
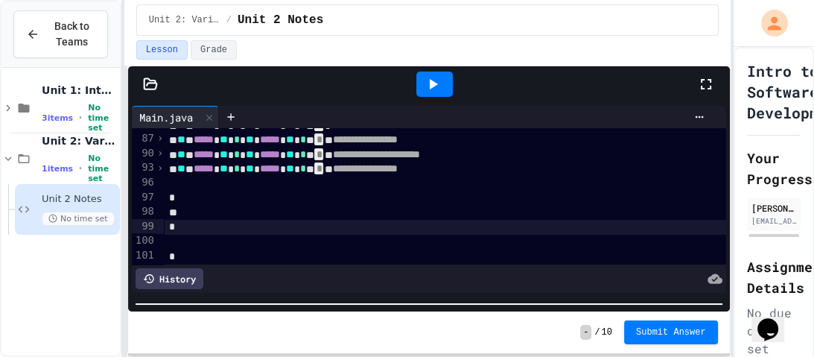
click at [278, 356] on html "**********" at bounding box center [407, 178] width 814 height 357
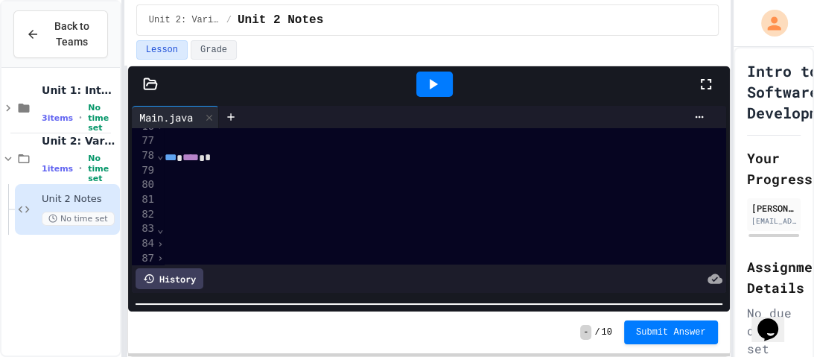
scroll to position [232, 460]
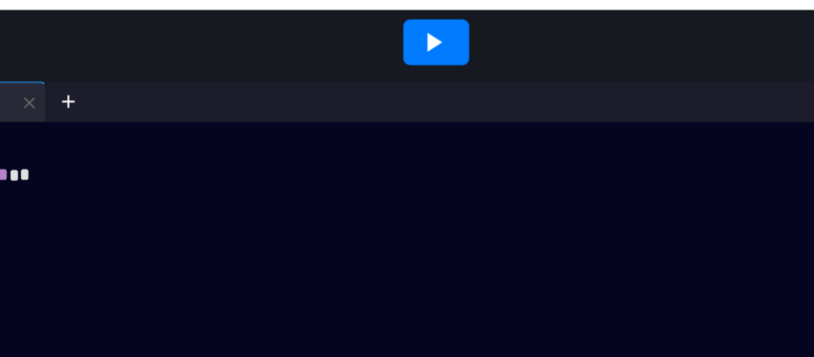
click at [469, 151] on div "**********" at bounding box center [703, 157] width 1999 height 15
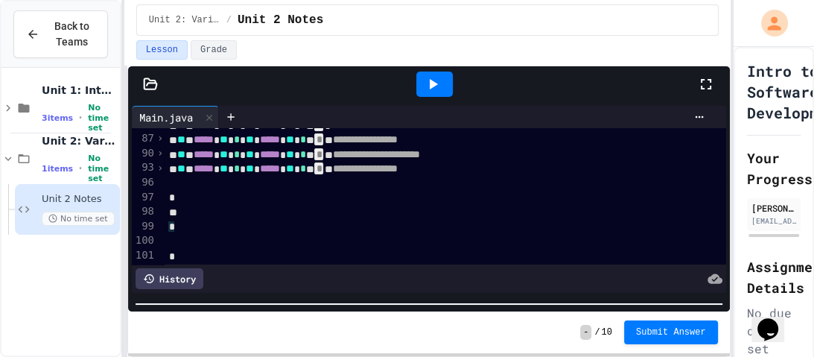
scroll to position [352, 1]
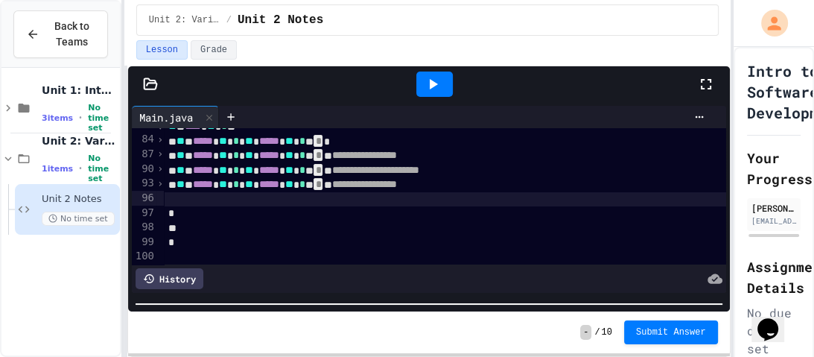
scroll to position [335, 1]
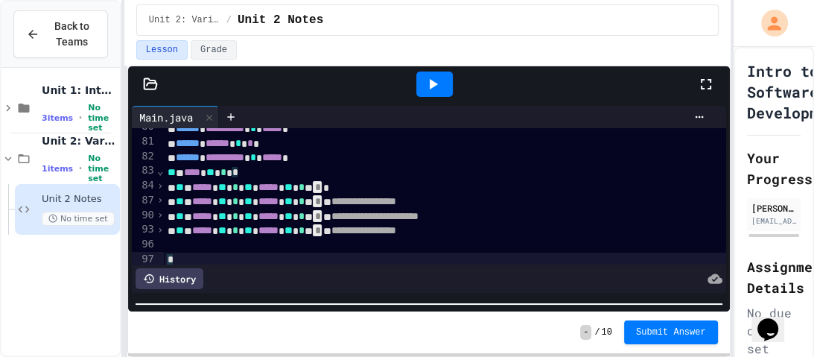
scroll to position [291, 1]
click at [158, 169] on span "⌄" at bounding box center [159, 170] width 7 height 12
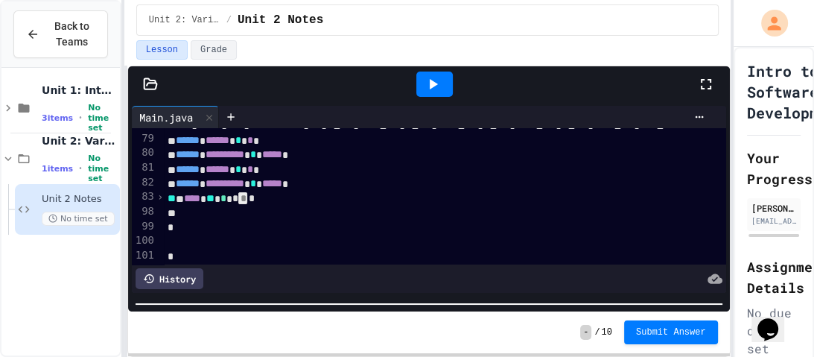
click at [157, 200] on span "›" at bounding box center [159, 197] width 7 height 12
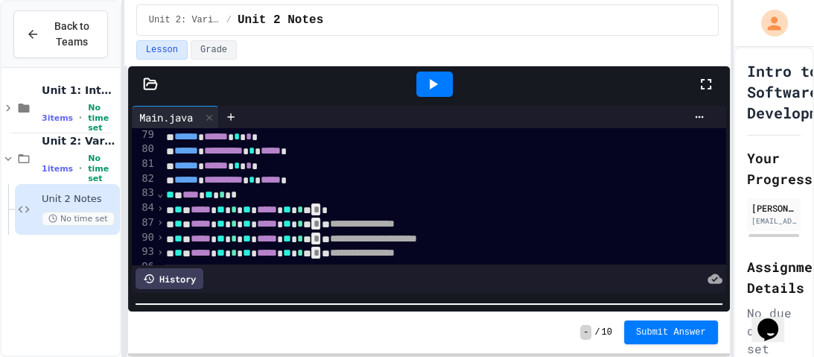
scroll to position [311, 3]
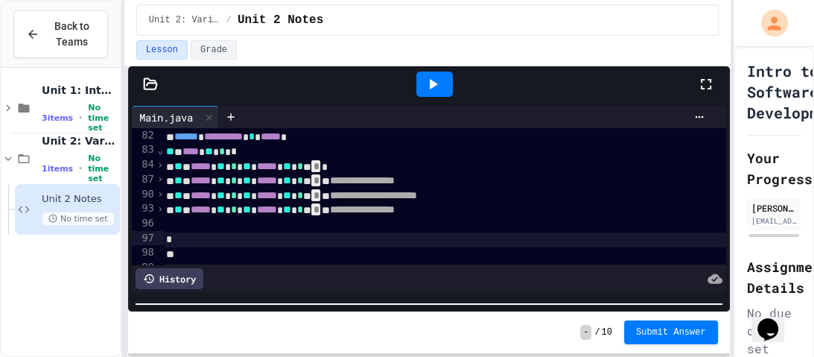
click at [162, 164] on span "›" at bounding box center [159, 165] width 7 height 12
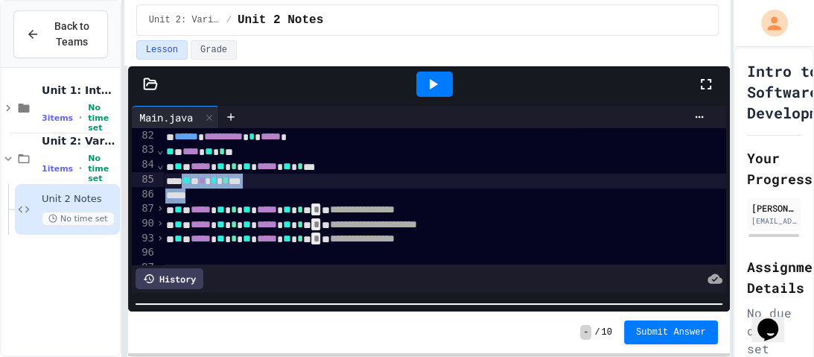
drag, startPoint x: 268, startPoint y: 188, endPoint x: 196, endPoint y: 178, distance: 73.0
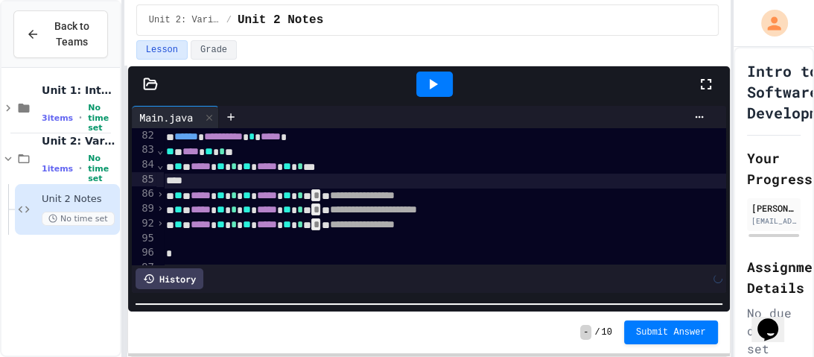
click at [160, 165] on span "⌄" at bounding box center [159, 165] width 7 height 12
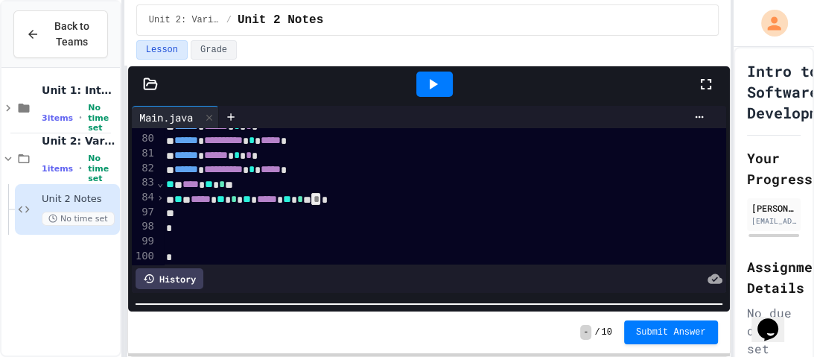
click at [161, 197] on span "›" at bounding box center [159, 197] width 7 height 12
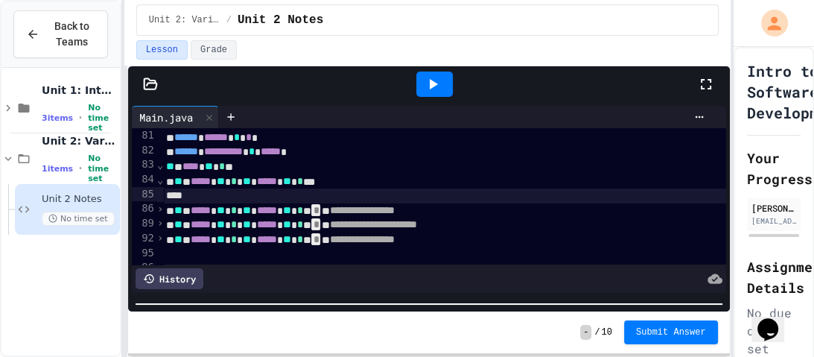
scroll to position [294, 4]
